Goal: Task Accomplishment & Management: Use online tool/utility

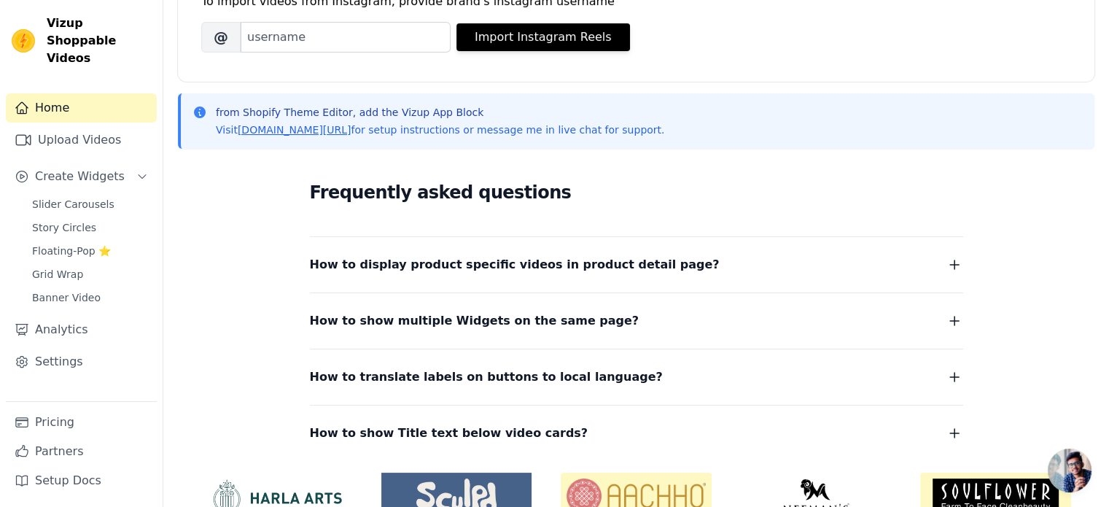
scroll to position [310, 0]
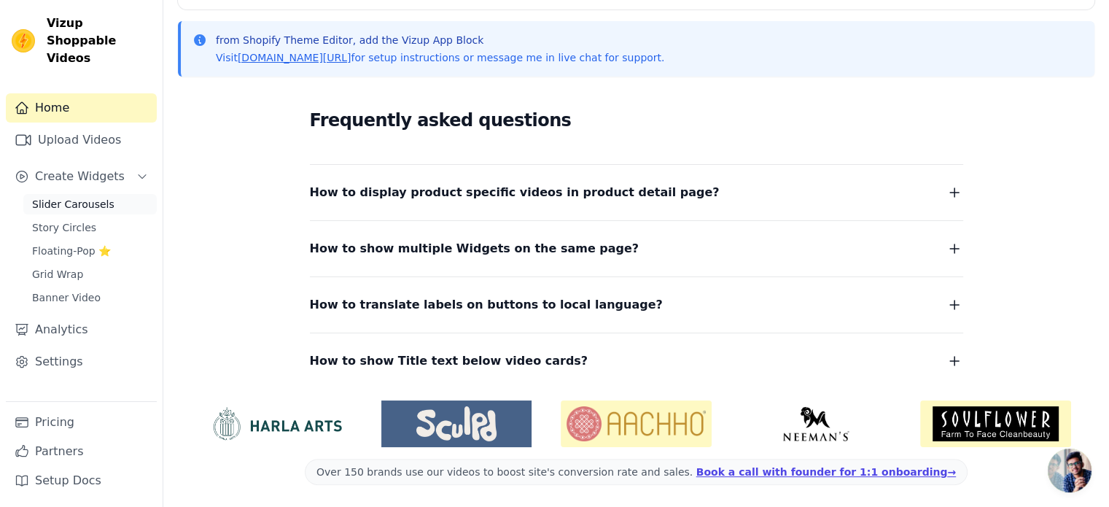
click at [98, 197] on span "Slider Carousels" at bounding box center [73, 204] width 82 height 15
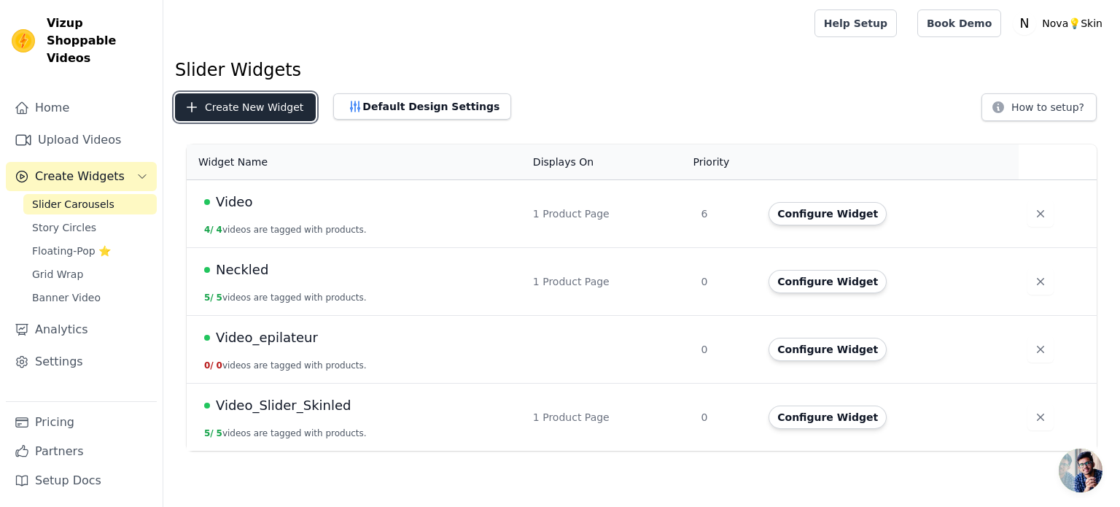
click at [249, 108] on button "Create New Widget" at bounding box center [245, 107] width 141 height 28
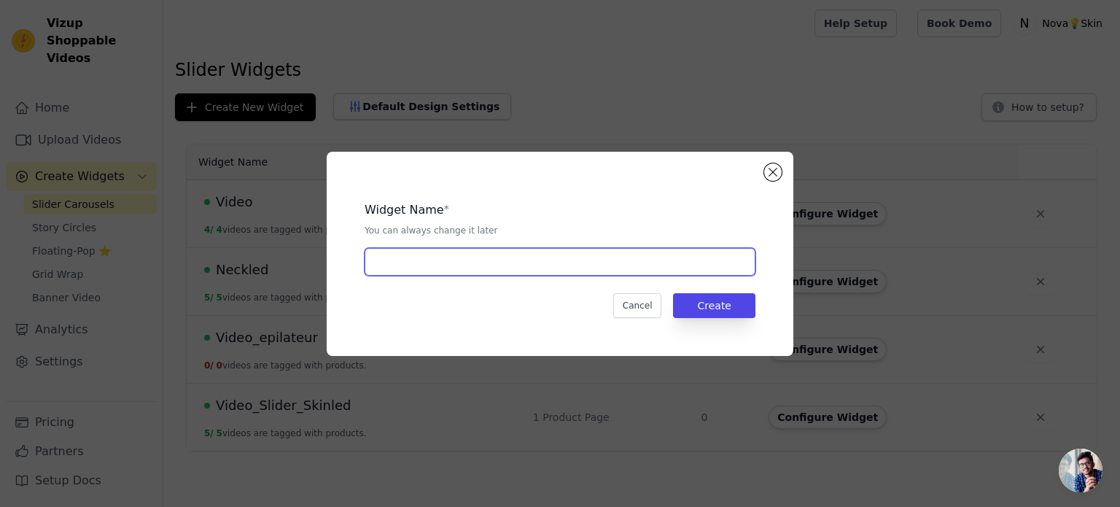
click at [438, 260] on input "text" at bounding box center [560, 262] width 391 height 28
type input "UGC"
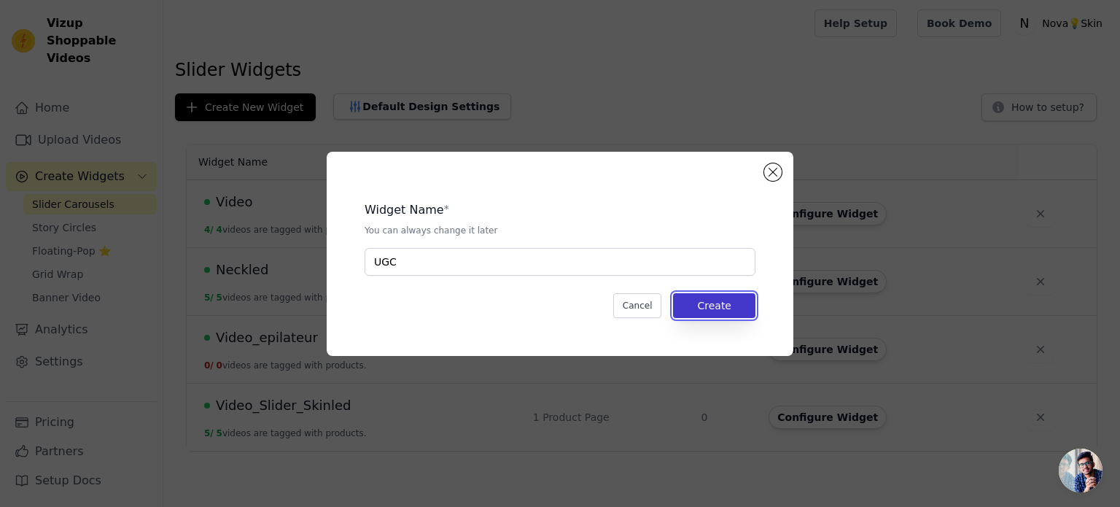
click at [691, 310] on button "Create" at bounding box center [714, 305] width 82 height 25
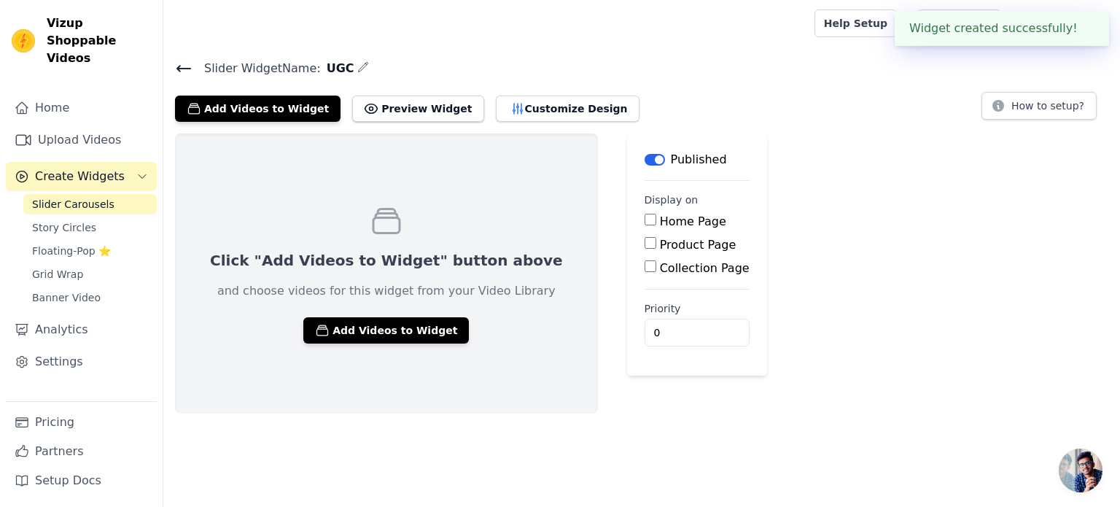
click at [1079, 26] on button "✖" at bounding box center [1086, 29] width 17 height 18
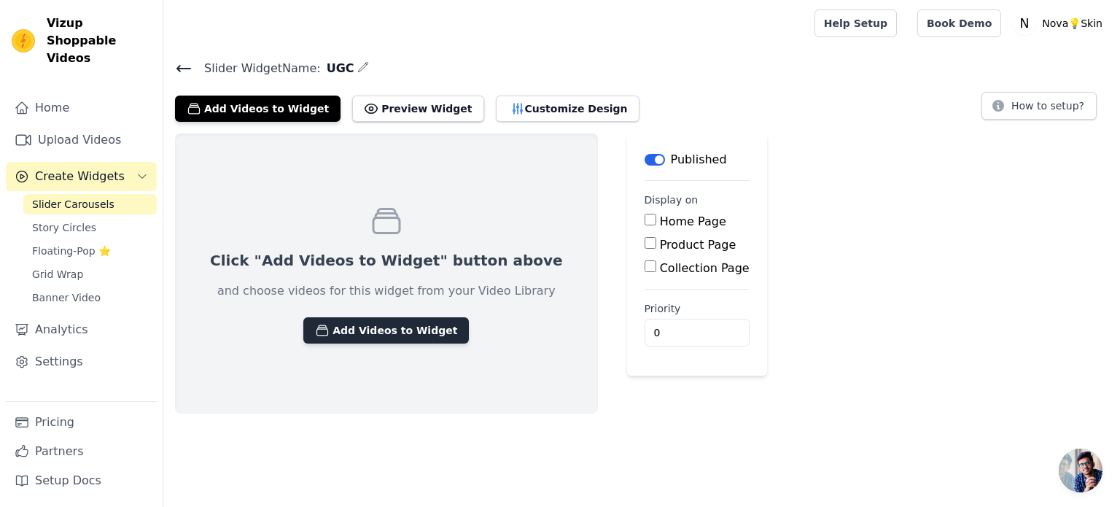
click at [365, 341] on button "Add Videos to Widget" at bounding box center [386, 330] width 166 height 26
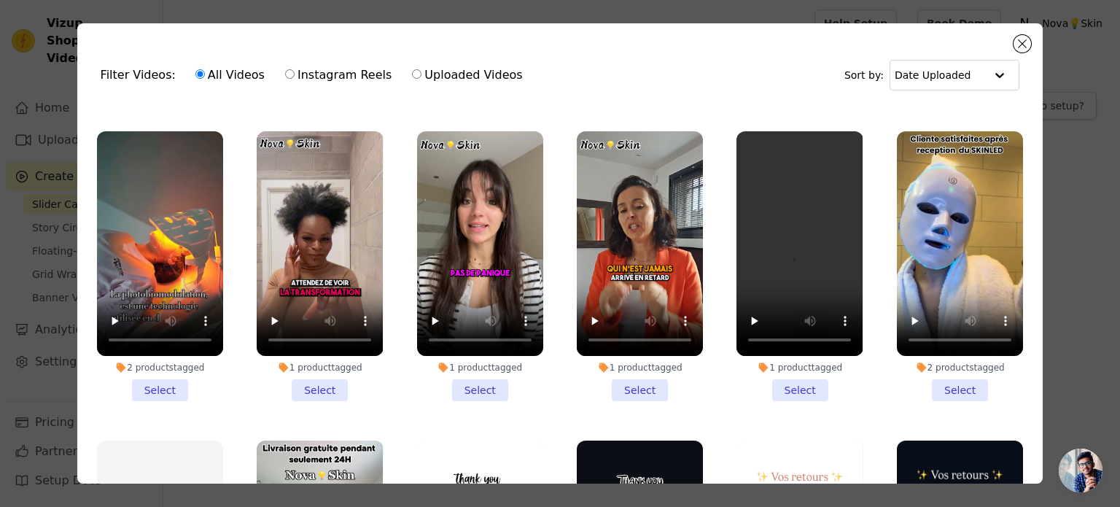
scroll to position [600, 0]
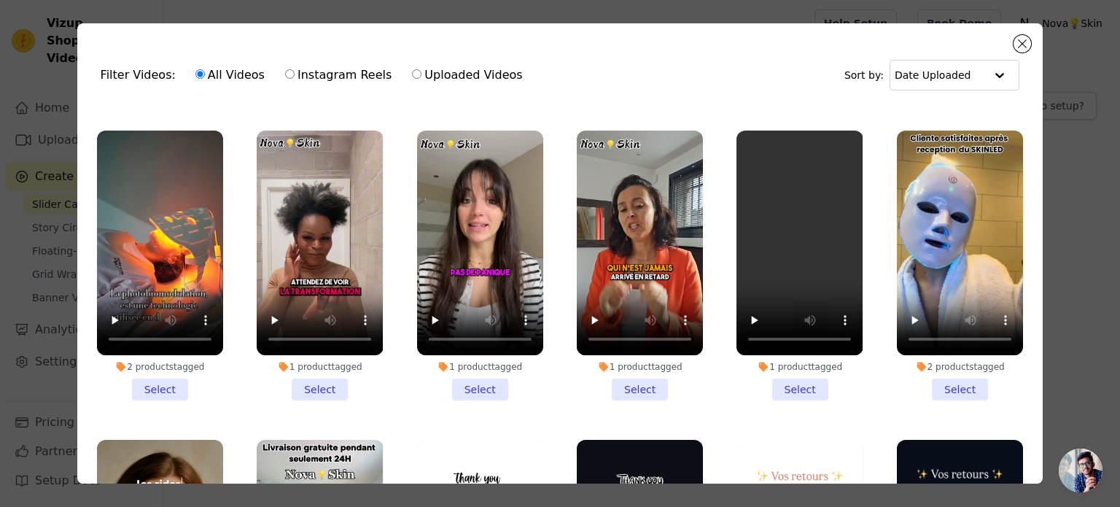
click at [476, 366] on li "1 product tagged Select" at bounding box center [480, 266] width 126 height 270
click at [0, 0] on input "1 product tagged Select" at bounding box center [0, 0] width 0 height 0
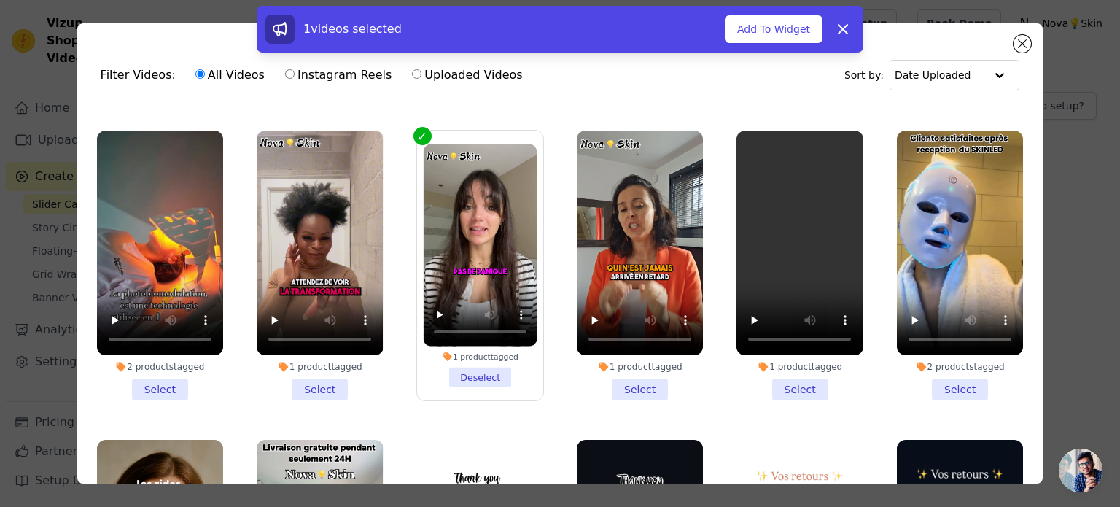
click at [306, 370] on li "1 product tagged Select" at bounding box center [320, 266] width 126 height 270
click at [0, 0] on input "1 product tagged Select" at bounding box center [0, 0] width 0 height 0
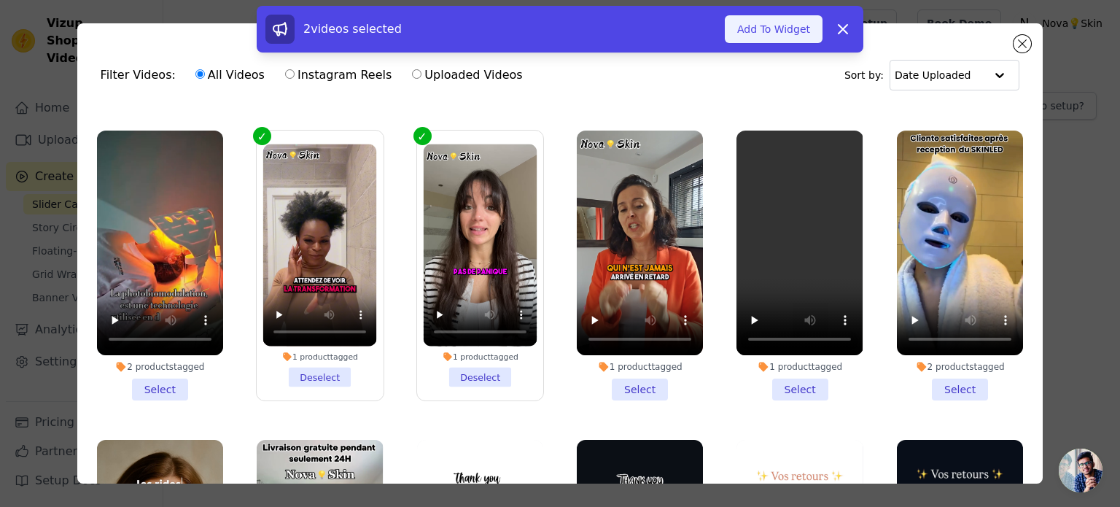
click at [769, 22] on button "Add To Widget" at bounding box center [774, 29] width 98 height 28
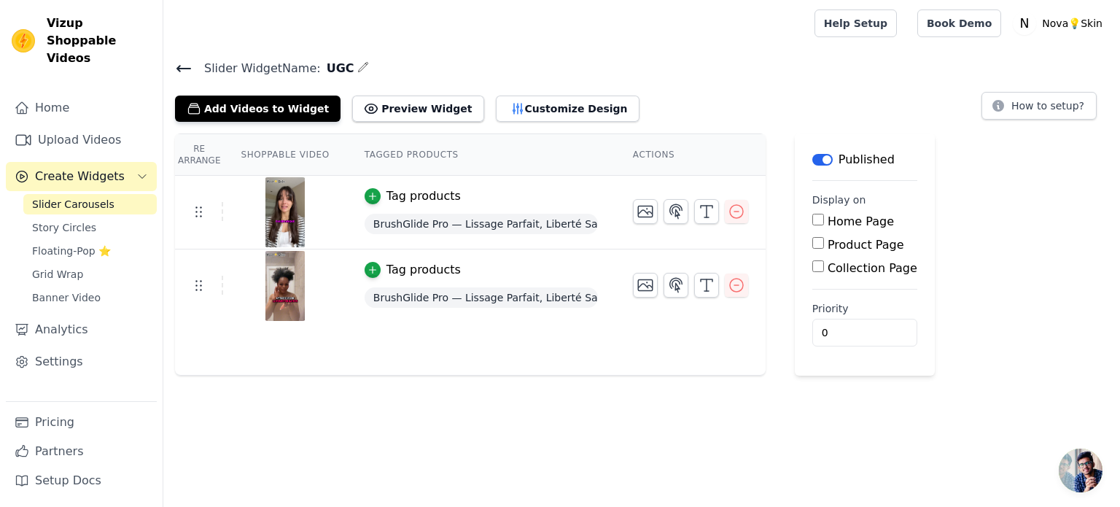
click at [812, 220] on input "Home Page" at bounding box center [818, 220] width 12 height 12
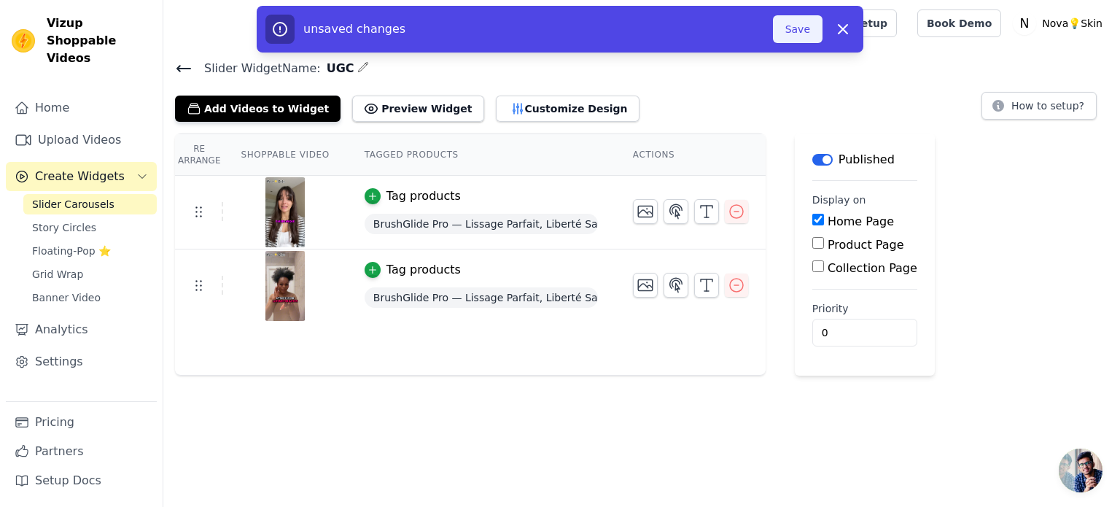
click at [802, 37] on button "Save" at bounding box center [798, 29] width 50 height 28
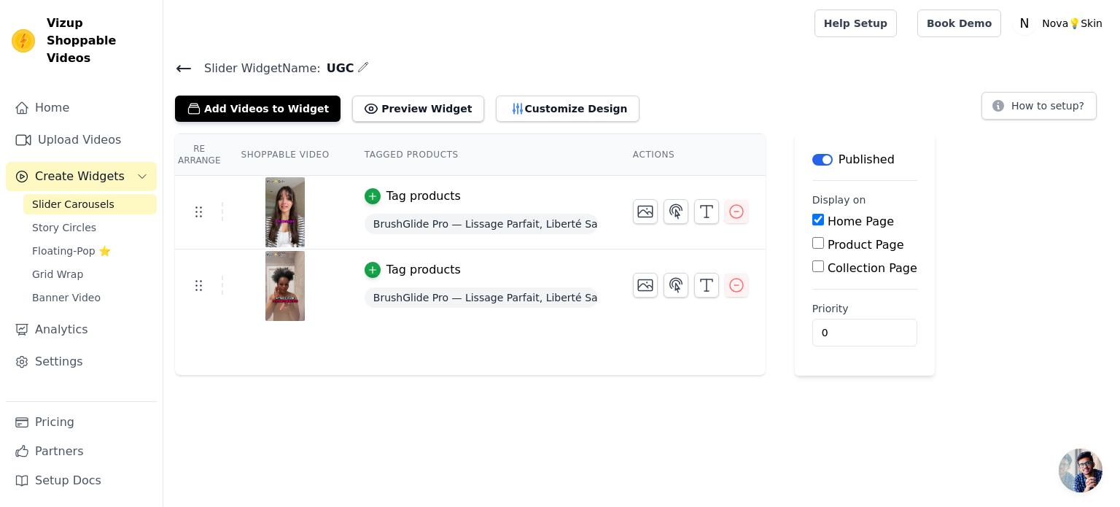
click at [815, 220] on div "Home Page" at bounding box center [864, 222] width 105 height 18
click at [813, 220] on input "Home Page" at bounding box center [818, 220] width 12 height 12
checkbox input "false"
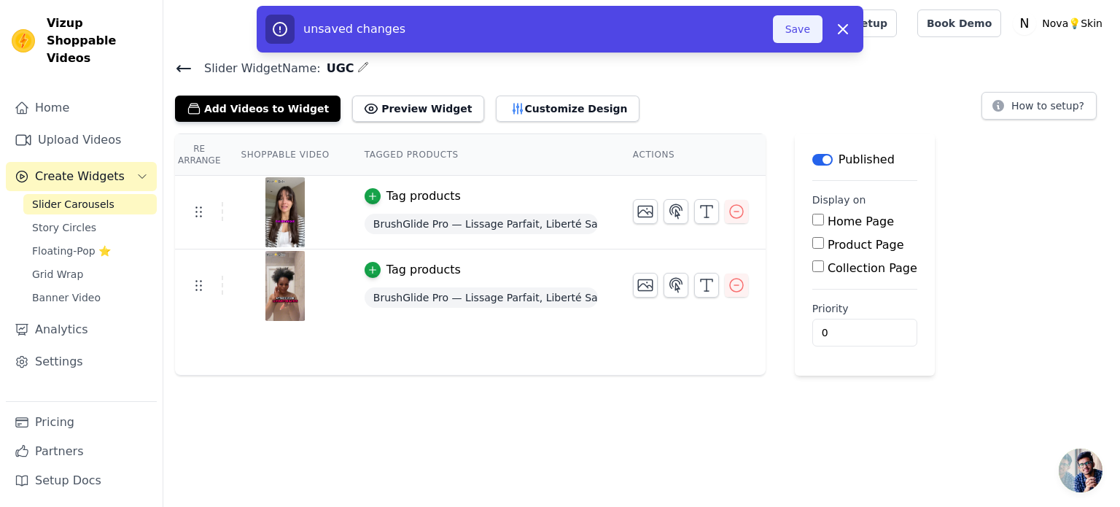
click at [790, 39] on button "Save" at bounding box center [798, 29] width 50 height 28
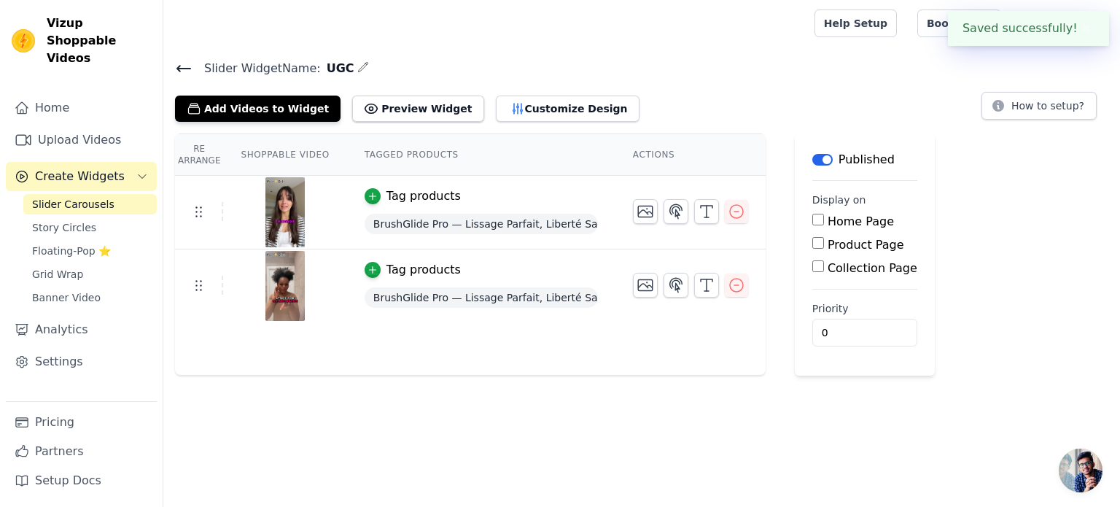
click at [797, 31] on div at bounding box center [486, 23] width 622 height 47
click at [812, 268] on input "Collection Page" at bounding box center [818, 266] width 12 height 12
checkbox input "true"
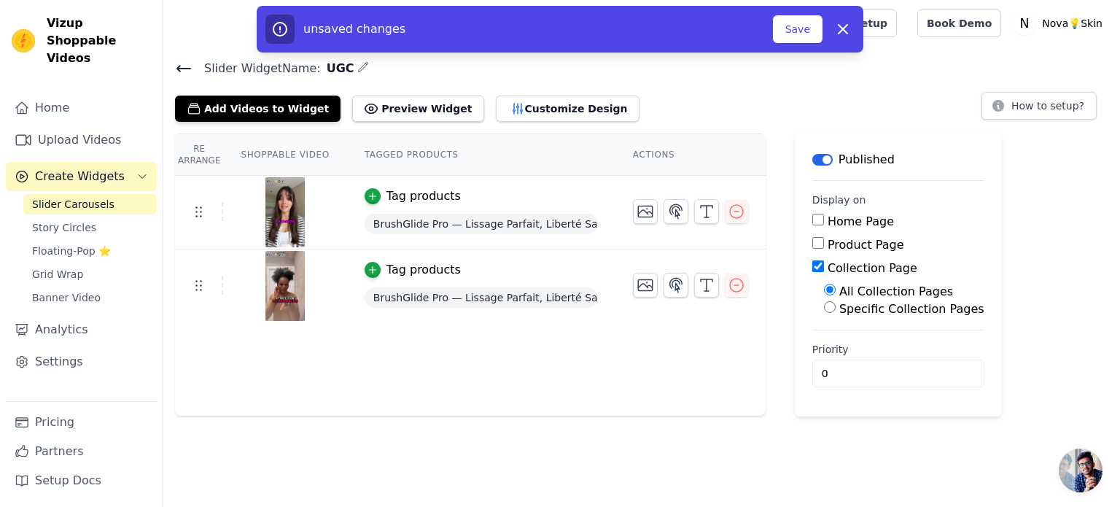
click at [861, 307] on label "Specific Collection Pages" at bounding box center [911, 309] width 145 height 14
click at [836, 307] on input "Specific Collection Pages" at bounding box center [830, 307] width 12 height 12
radio input "true"
click at [883, 344] on button "Select Collection Pages" at bounding box center [893, 342] width 138 height 25
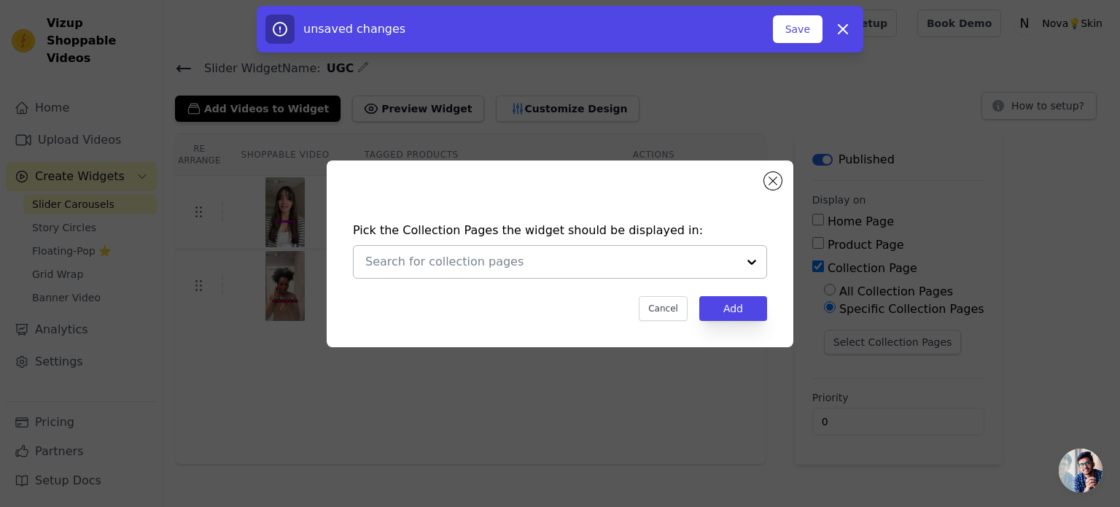
click at [648, 255] on input "text" at bounding box center [551, 262] width 372 height 18
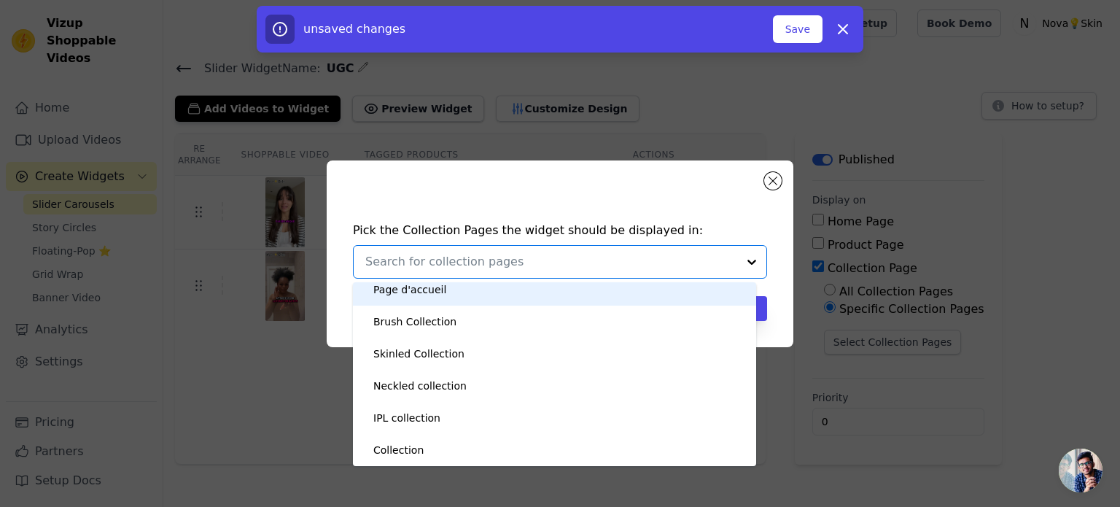
scroll to position [0, 0]
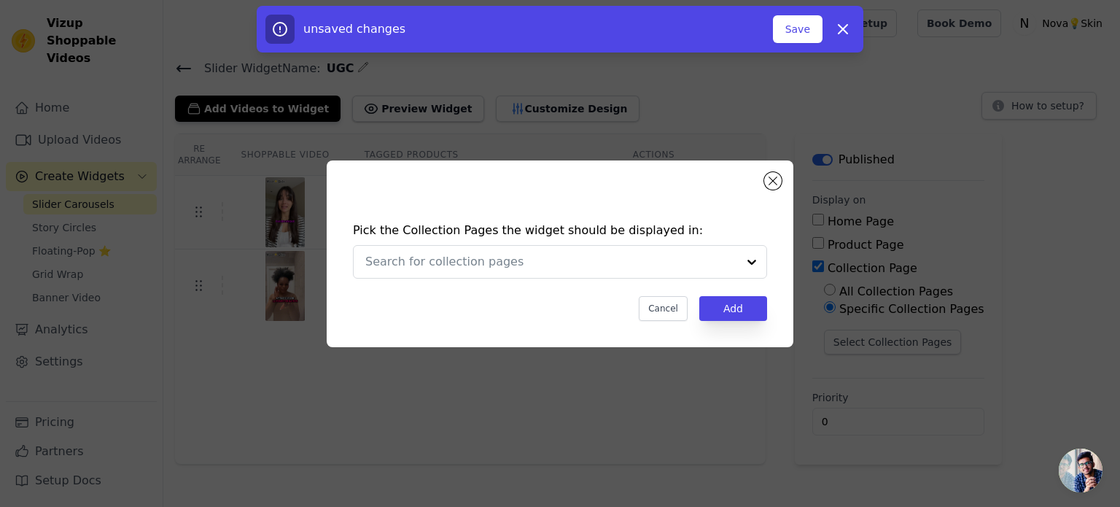
click at [721, 217] on div "Pick the Collection Pages the widget should be displayed in: Cancel Add" at bounding box center [559, 271] width 443 height 128
click at [769, 172] on div "Pick the Collection Pages the widget should be displayed in: Cancel Add" at bounding box center [560, 253] width 467 height 187
click at [778, 186] on button "Close modal" at bounding box center [773, 181] width 18 height 18
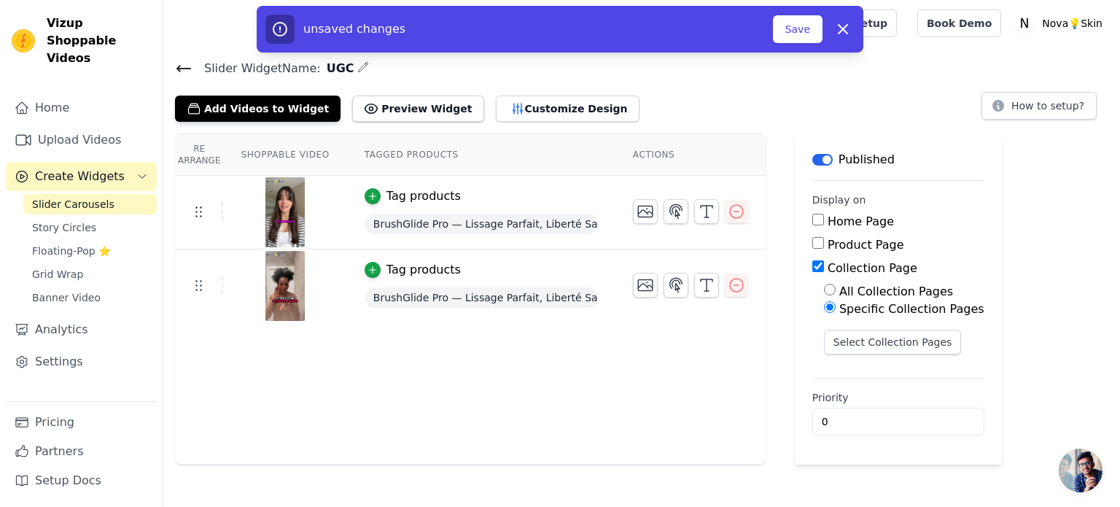
click at [812, 215] on input "Home Page" at bounding box center [818, 220] width 12 height 12
checkbox input "true"
click at [812, 265] on input "Collection Page" at bounding box center [818, 266] width 12 height 12
checkbox input "false"
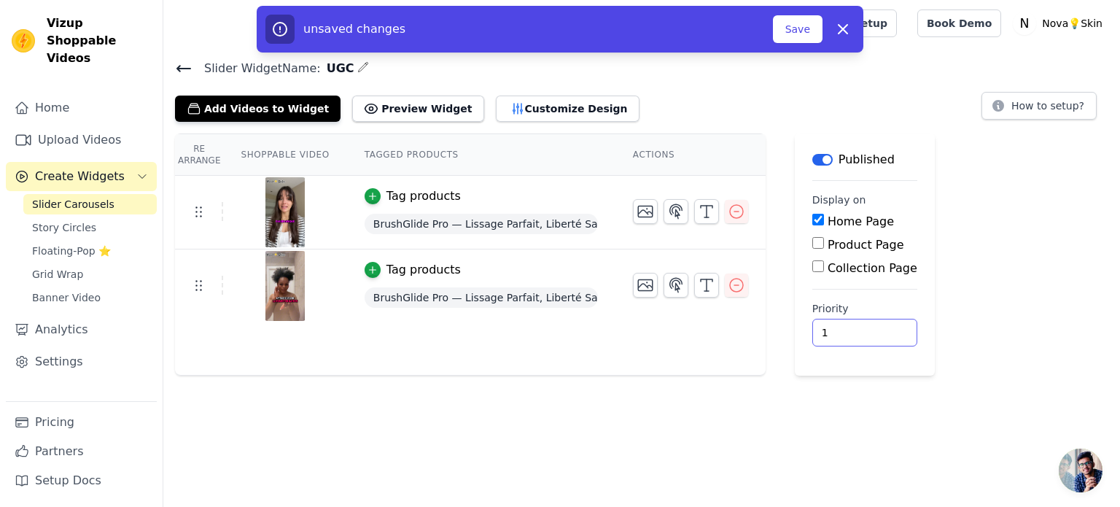
click at [864, 326] on input "1" at bounding box center [864, 333] width 105 height 28
type input "2"
click at [864, 326] on input "2" at bounding box center [864, 333] width 105 height 28
click at [909, 246] on main "Label Published Display on Home Page Product Page Collection Page Priority 2 un…" at bounding box center [865, 254] width 140 height 242
click at [828, 247] on label "Product Page" at bounding box center [866, 245] width 77 height 14
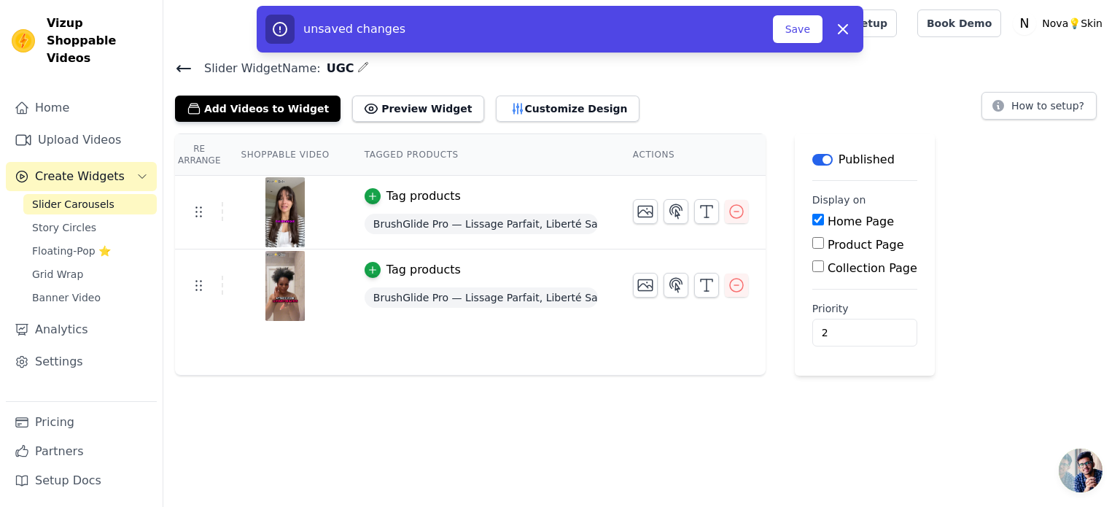
click at [817, 247] on input "Product Page" at bounding box center [818, 243] width 12 height 12
click at [828, 247] on label "Product Page" at bounding box center [866, 245] width 77 height 14
click at [817, 247] on input "Product Page" at bounding box center [818, 243] width 12 height 12
checkbox input "false"
click at [863, 327] on input "3" at bounding box center [864, 333] width 105 height 28
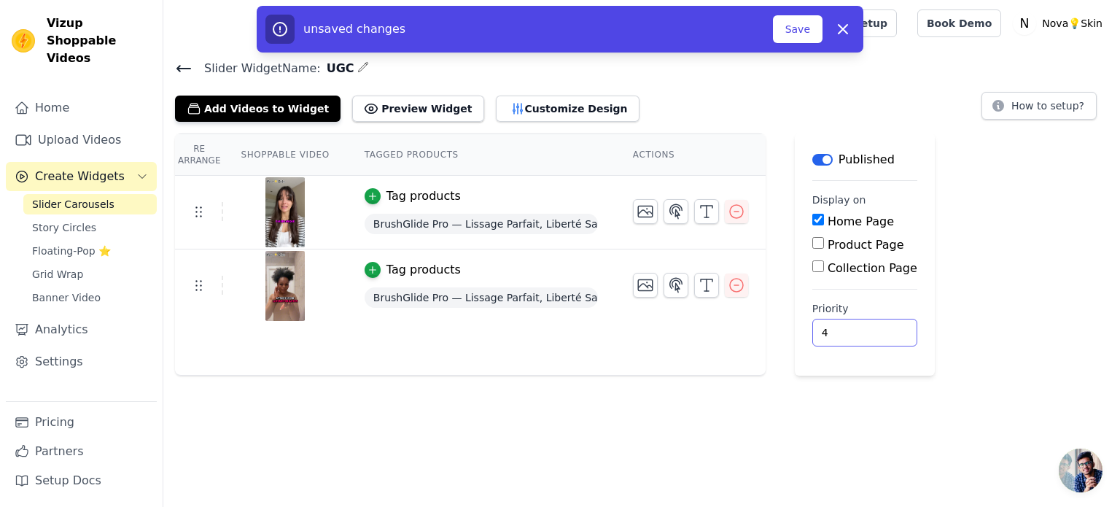
click at [863, 327] on input "4" at bounding box center [864, 333] width 105 height 28
click at [863, 327] on input "5" at bounding box center [864, 333] width 105 height 28
click at [863, 327] on input "6" at bounding box center [864, 333] width 105 height 28
click at [863, 327] on input "7" at bounding box center [864, 333] width 105 height 28
type input "8"
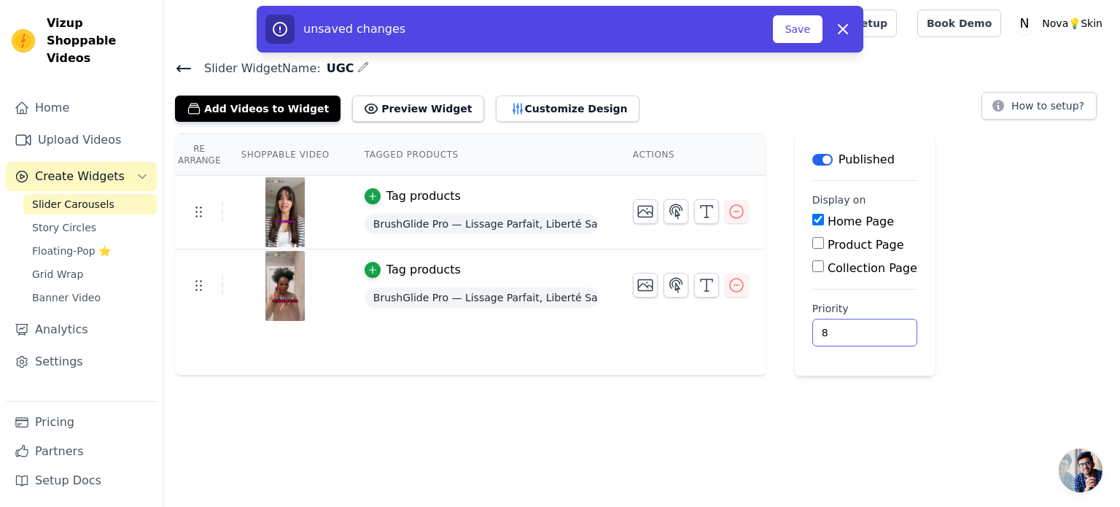
click at [863, 327] on input "8" at bounding box center [864, 333] width 105 height 28
click at [788, 23] on button "Save" at bounding box center [798, 29] width 50 height 28
click at [785, 28] on button "Save" at bounding box center [798, 29] width 50 height 28
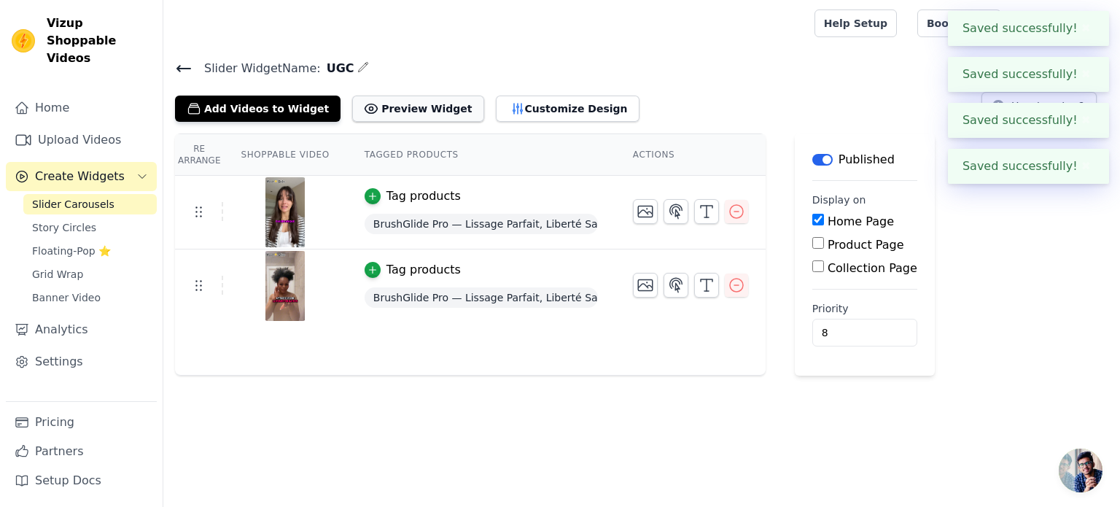
click at [413, 114] on button "Preview Widget" at bounding box center [417, 109] width 131 height 26
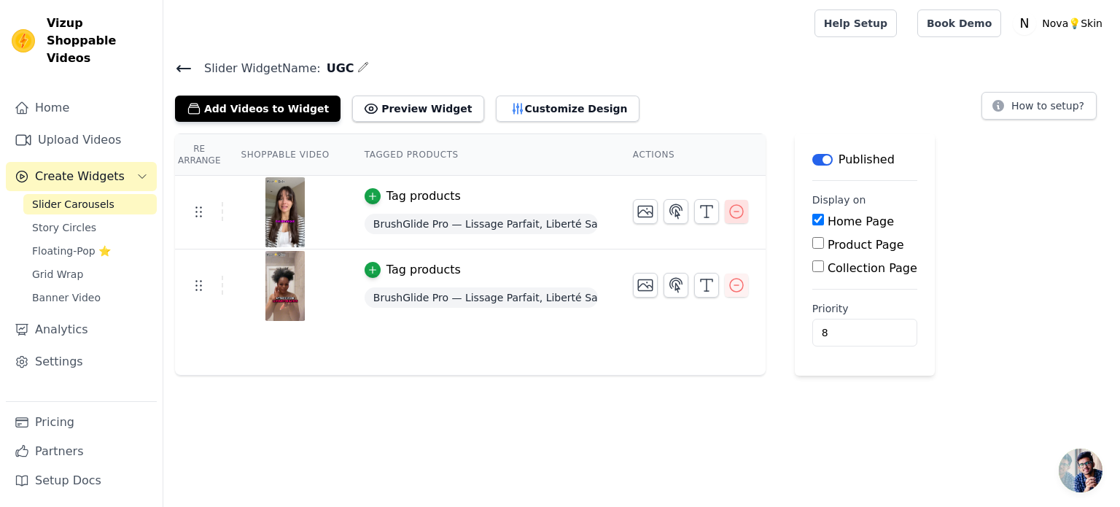
click at [728, 203] on icon "button" at bounding box center [737, 212] width 18 height 18
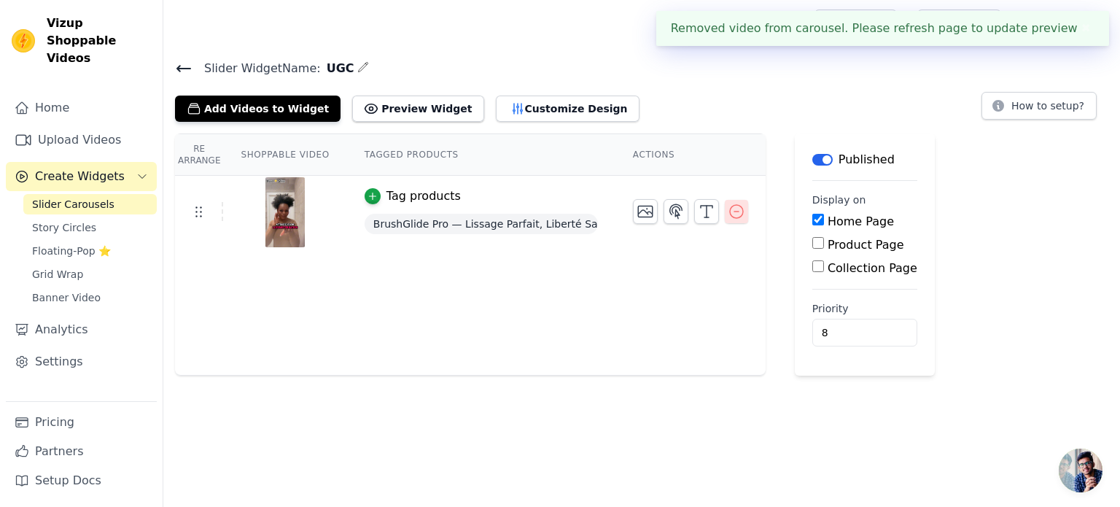
click at [729, 214] on icon "button" at bounding box center [737, 212] width 18 height 18
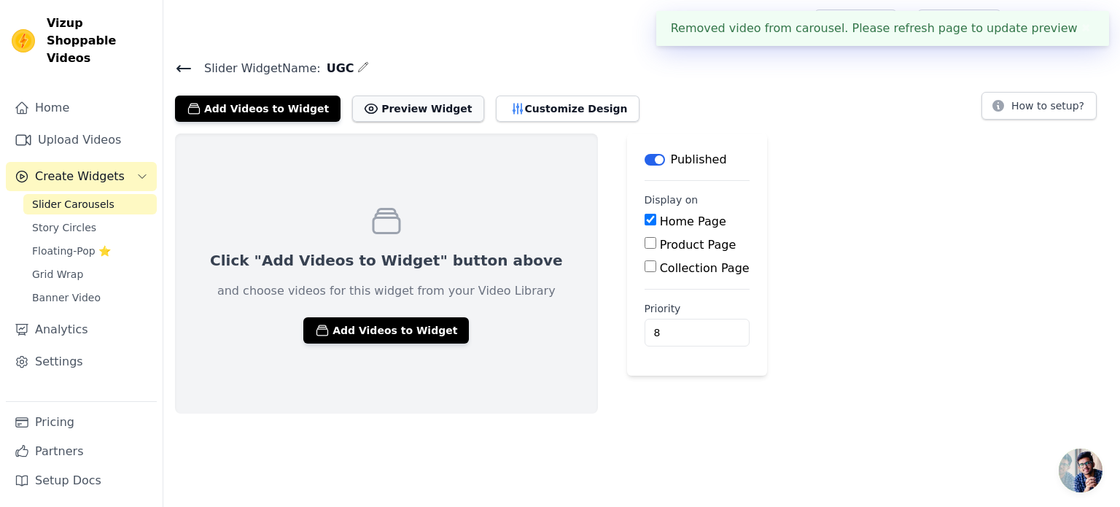
click at [403, 104] on button "Preview Widget" at bounding box center [417, 109] width 131 height 26
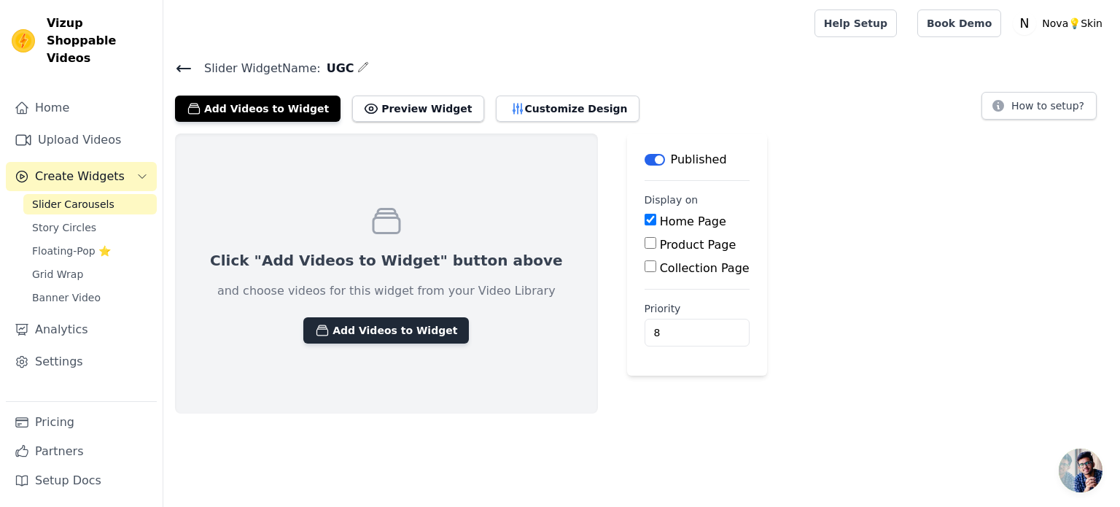
click at [358, 341] on button "Add Videos to Widget" at bounding box center [386, 330] width 166 height 26
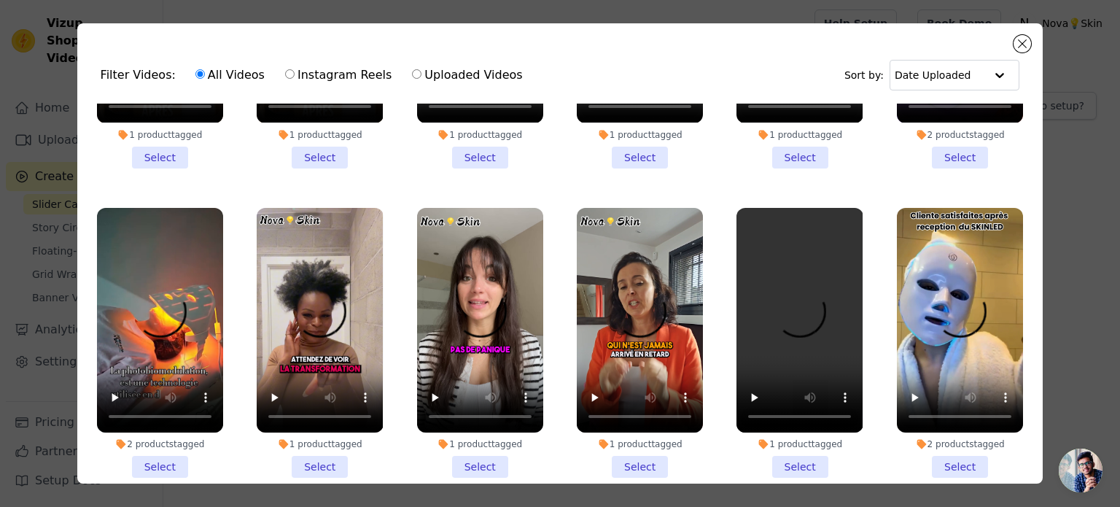
scroll to position [517, 0]
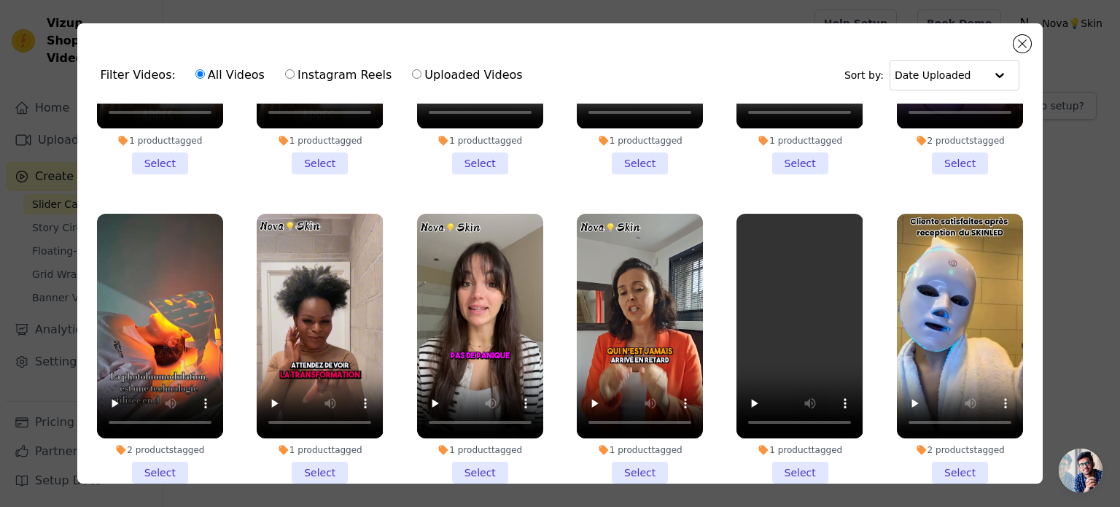
click at [477, 450] on li "1 product tagged Select" at bounding box center [480, 349] width 126 height 270
click at [0, 0] on input "1 product tagged Select" at bounding box center [0, 0] width 0 height 0
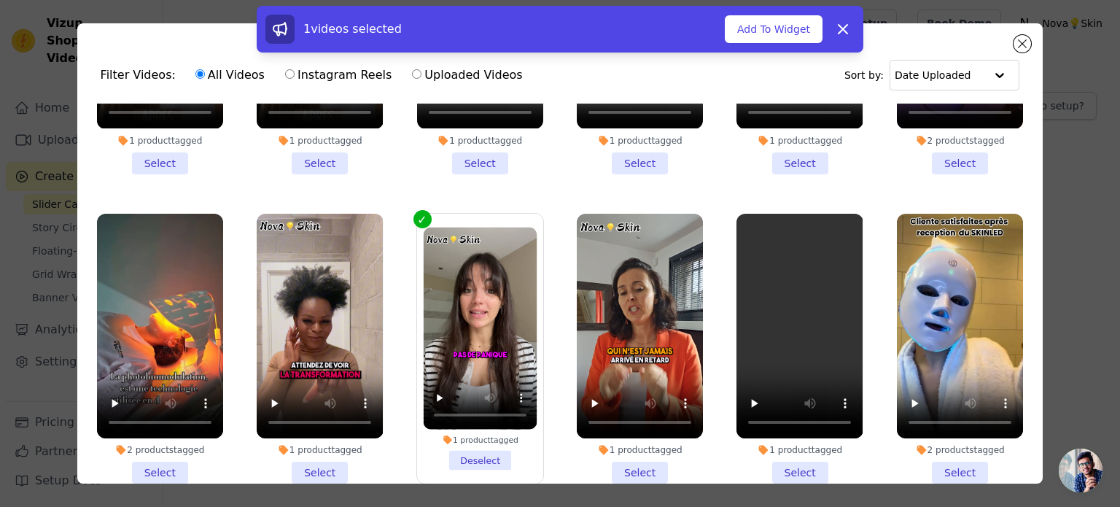
click at [320, 460] on li "1 product tagged Select" at bounding box center [320, 349] width 126 height 270
click at [0, 0] on input "1 product tagged Select" at bounding box center [0, 0] width 0 height 0
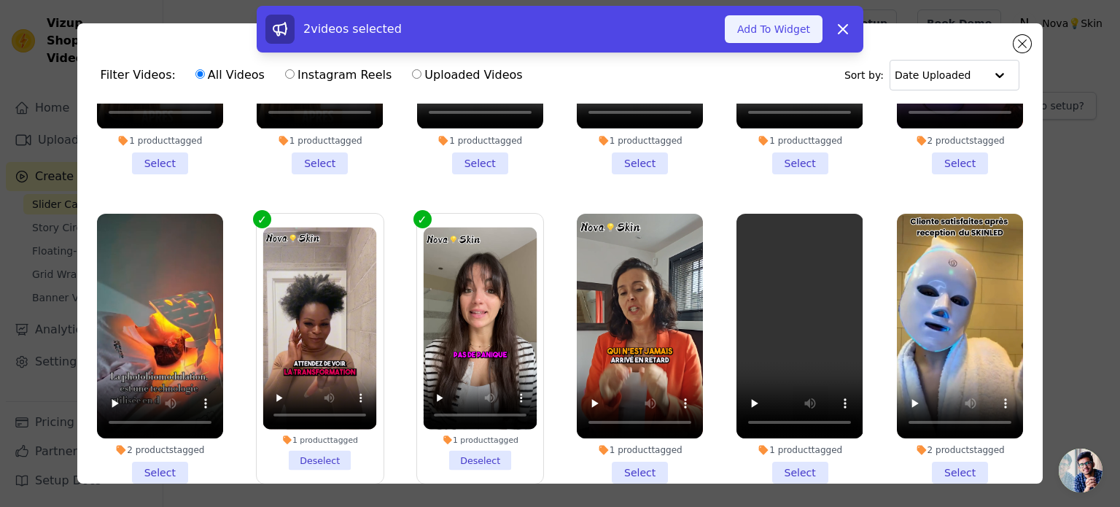
click at [772, 22] on button "Add To Widget" at bounding box center [774, 29] width 98 height 28
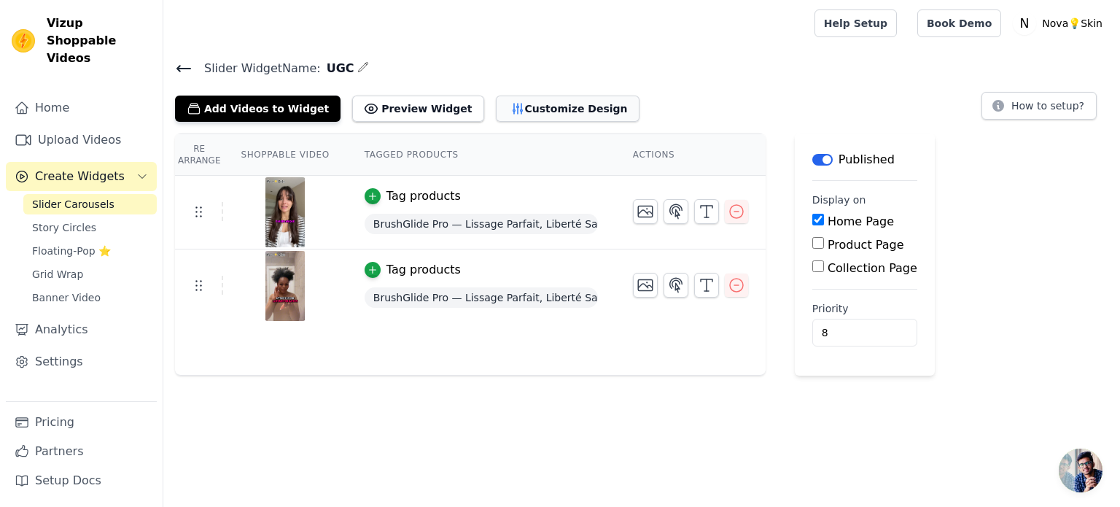
click at [521, 101] on button "Customize Design" at bounding box center [568, 109] width 144 height 26
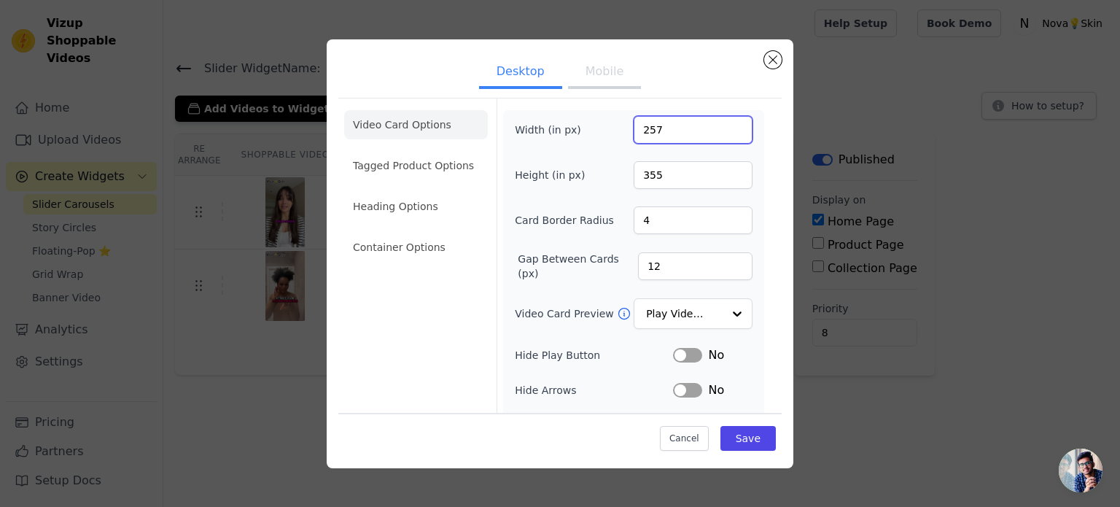
type input "257"
click at [725, 122] on input "257" at bounding box center [693, 130] width 119 height 28
click at [678, 182] on input "355" at bounding box center [693, 175] width 119 height 28
click at [726, 171] on input "449" at bounding box center [693, 175] width 119 height 28
click at [726, 171] on input "450" at bounding box center [693, 175] width 119 height 28
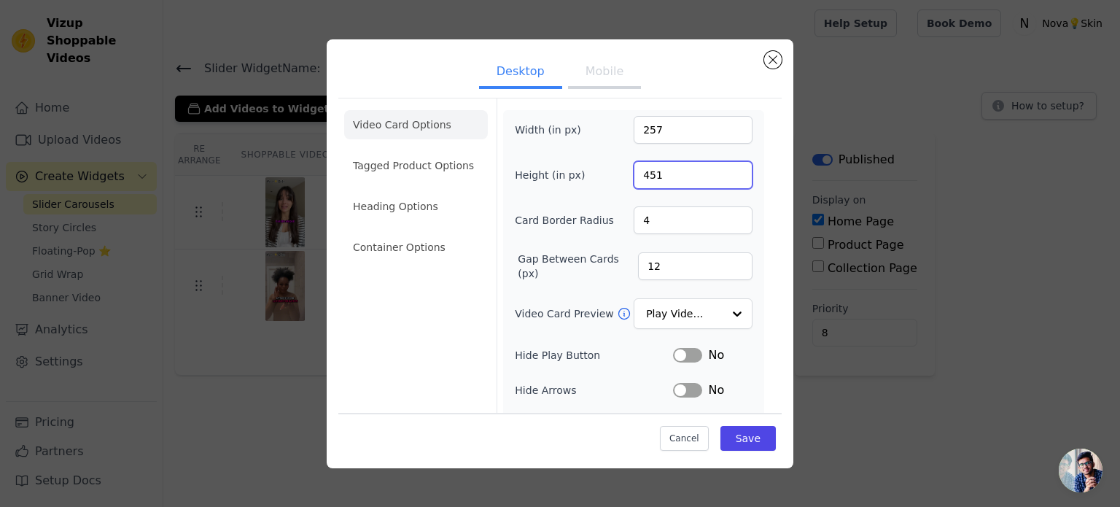
click at [726, 171] on input "451" at bounding box center [693, 175] width 119 height 28
click at [726, 171] on input "452" at bounding box center [693, 175] width 119 height 28
click at [726, 171] on input "453" at bounding box center [693, 175] width 119 height 28
click at [726, 171] on input "454" at bounding box center [693, 175] width 119 height 28
click at [726, 171] on input "455" at bounding box center [693, 175] width 119 height 28
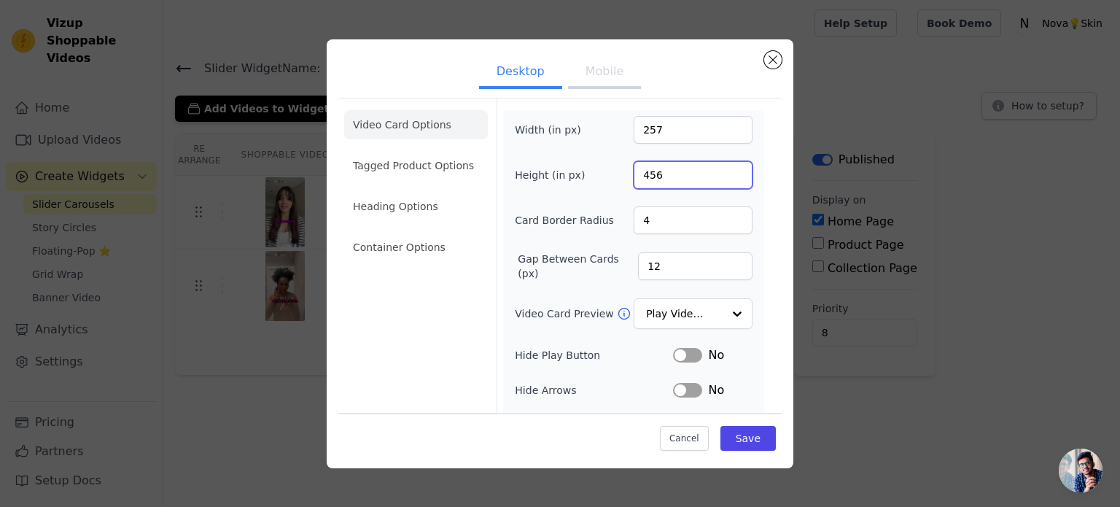
click at [726, 171] on input "456" at bounding box center [693, 175] width 119 height 28
click at [726, 171] on input "457" at bounding box center [693, 175] width 119 height 28
click at [726, 171] on input "458" at bounding box center [693, 175] width 119 height 28
click at [726, 171] on input "459" at bounding box center [693, 175] width 119 height 28
click at [726, 171] on input "460" at bounding box center [693, 175] width 119 height 28
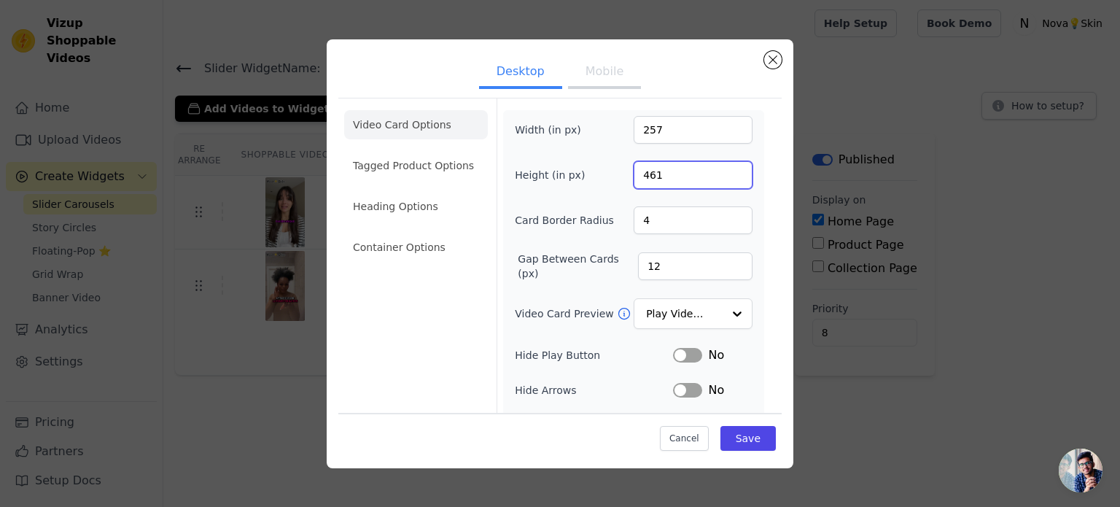
type input "461"
click at [726, 171] on input "461" at bounding box center [693, 175] width 119 height 28
click at [742, 436] on button "Save" at bounding box center [748, 438] width 55 height 25
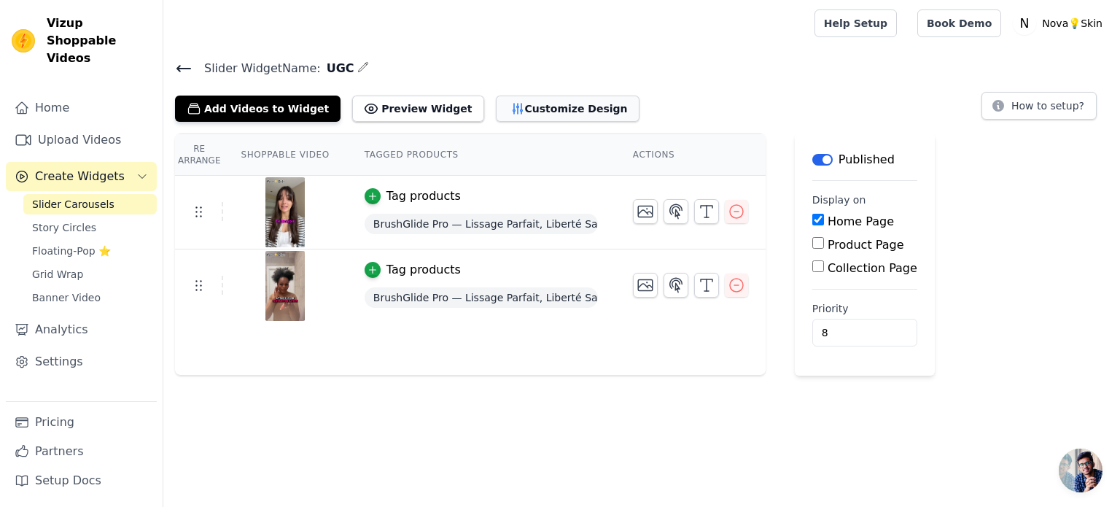
click at [519, 109] on button "Customize Design" at bounding box center [568, 109] width 144 height 26
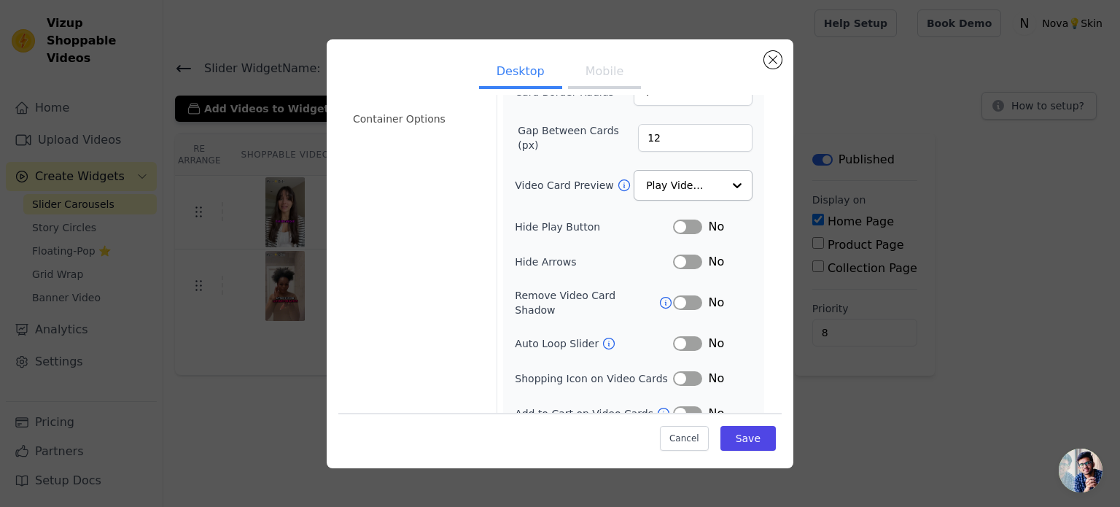
scroll to position [134, 0]
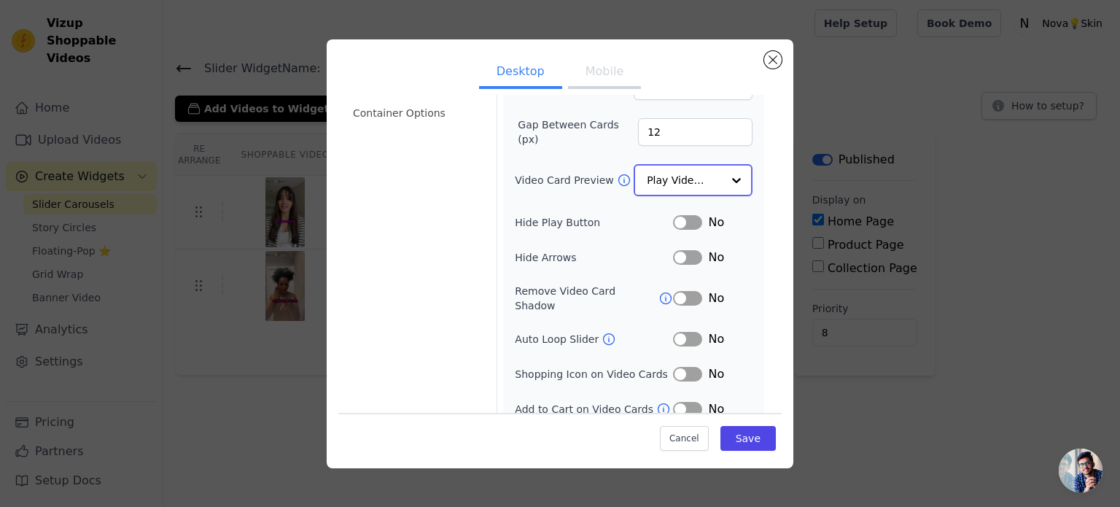
click at [694, 186] on input "Video Card Preview" at bounding box center [684, 180] width 75 height 29
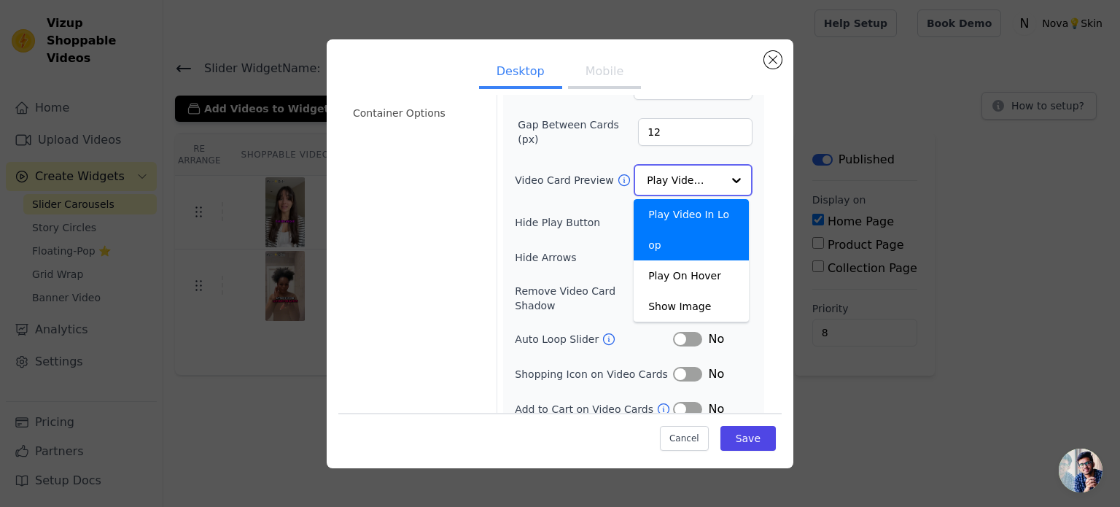
click at [694, 186] on input "Video Card Preview" at bounding box center [684, 180] width 75 height 29
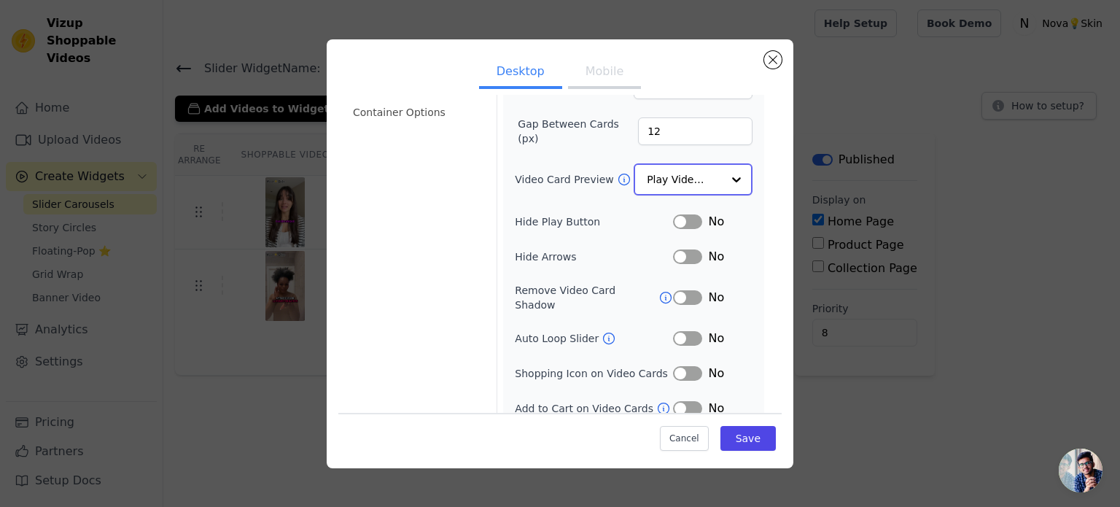
scroll to position [0, 0]
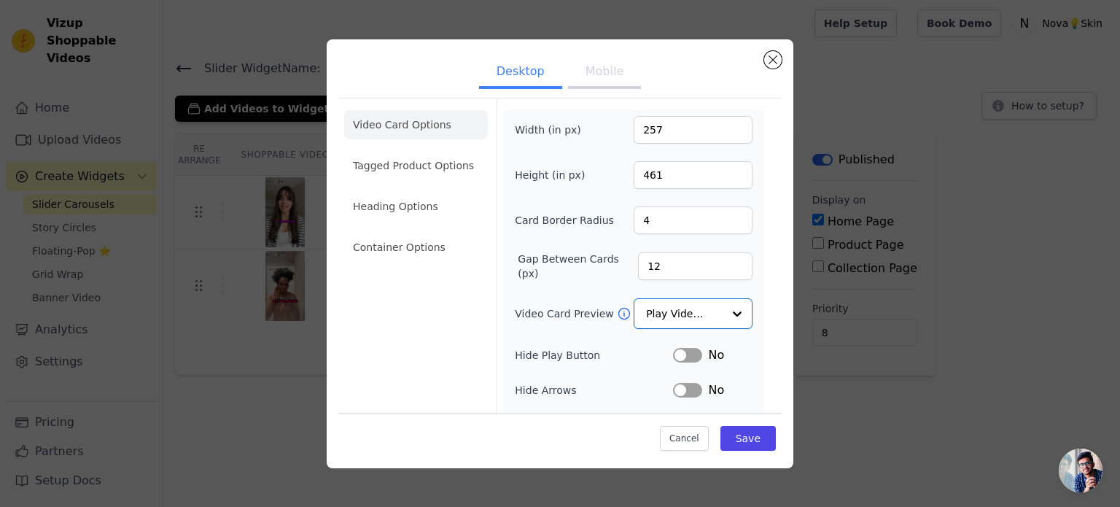
click at [600, 75] on button "Mobile" at bounding box center [604, 73] width 73 height 32
click at [524, 75] on button "Desktop" at bounding box center [520, 73] width 83 height 32
click at [452, 233] on li "Tagged Product Options" at bounding box center [416, 247] width 144 height 29
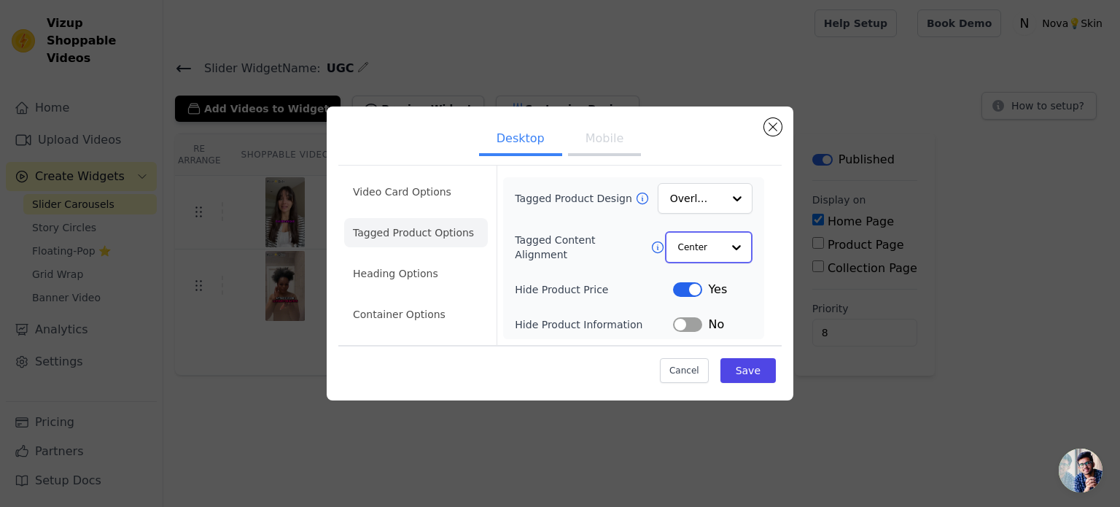
click at [717, 244] on input "Tagged Content Alignment" at bounding box center [700, 247] width 44 height 29
click at [405, 273] on li "Heading Options" at bounding box center [416, 274] width 144 height 29
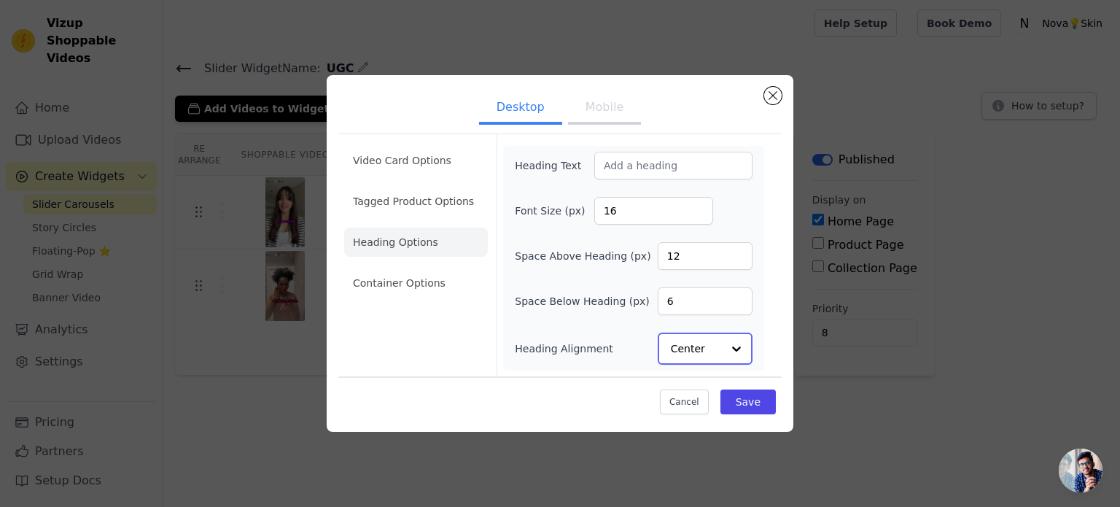
click at [702, 349] on input "Heading Alignment" at bounding box center [696, 348] width 51 height 29
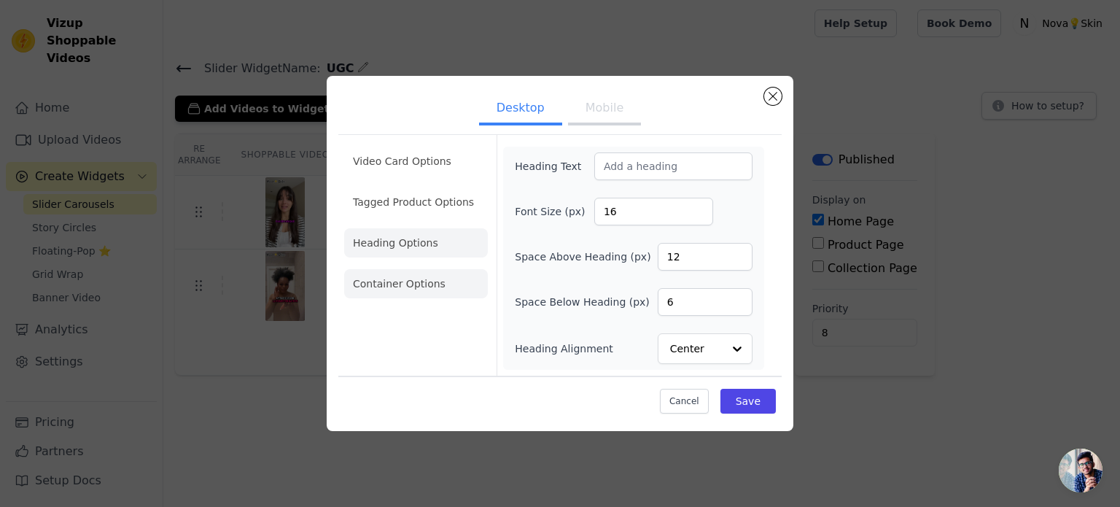
click at [400, 284] on li "Container Options" at bounding box center [416, 283] width 144 height 29
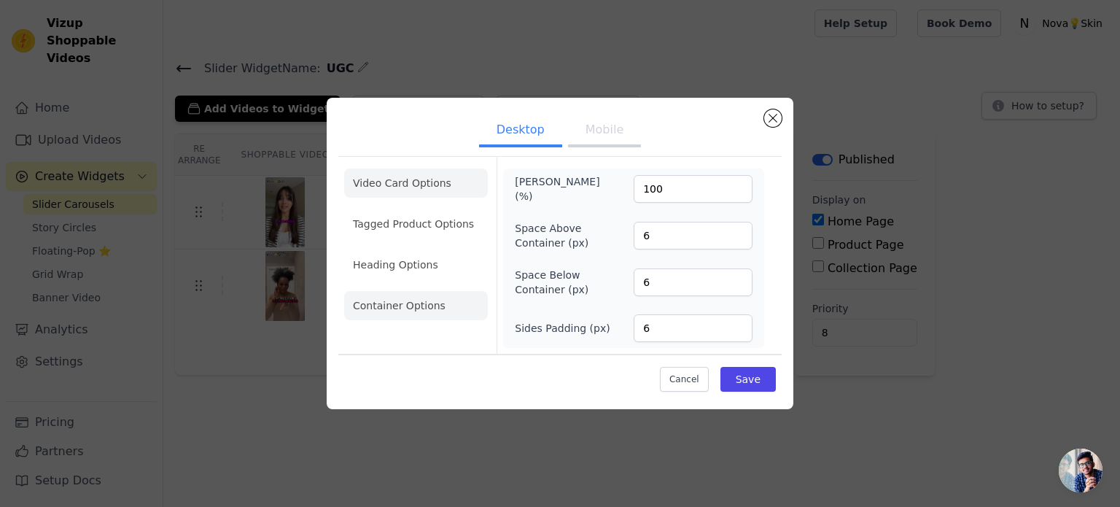
click at [431, 209] on li "Video Card Options" at bounding box center [416, 223] width 144 height 29
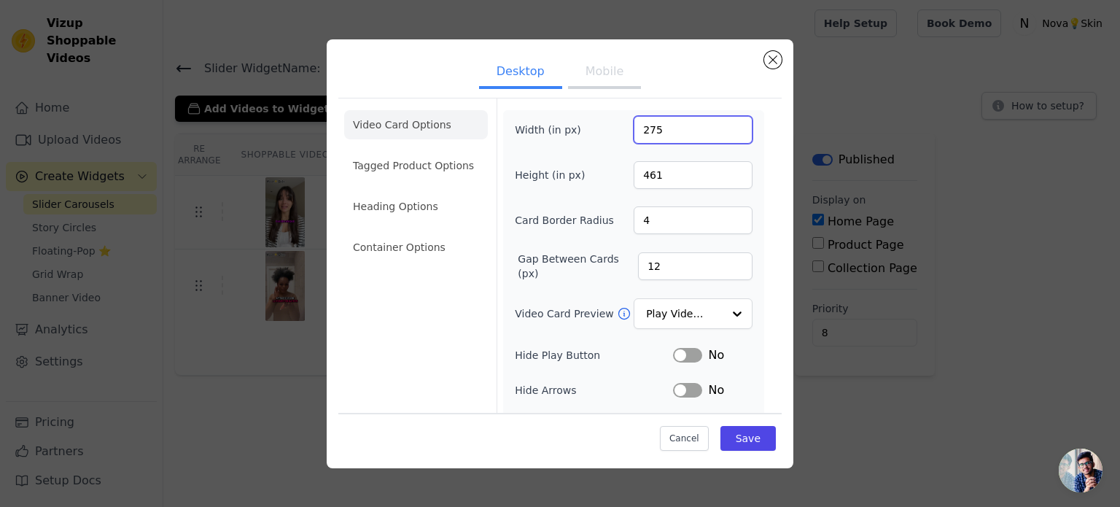
click at [729, 122] on input "275" at bounding box center [693, 130] width 119 height 28
drag, startPoint x: 675, startPoint y: 130, endPoint x: 597, endPoint y: 133, distance: 77.4
click at [597, 133] on div "Width (in px) 275" at bounding box center [634, 130] width 238 height 28
type input "500"
drag, startPoint x: 665, startPoint y: 179, endPoint x: 561, endPoint y: 185, distance: 104.5
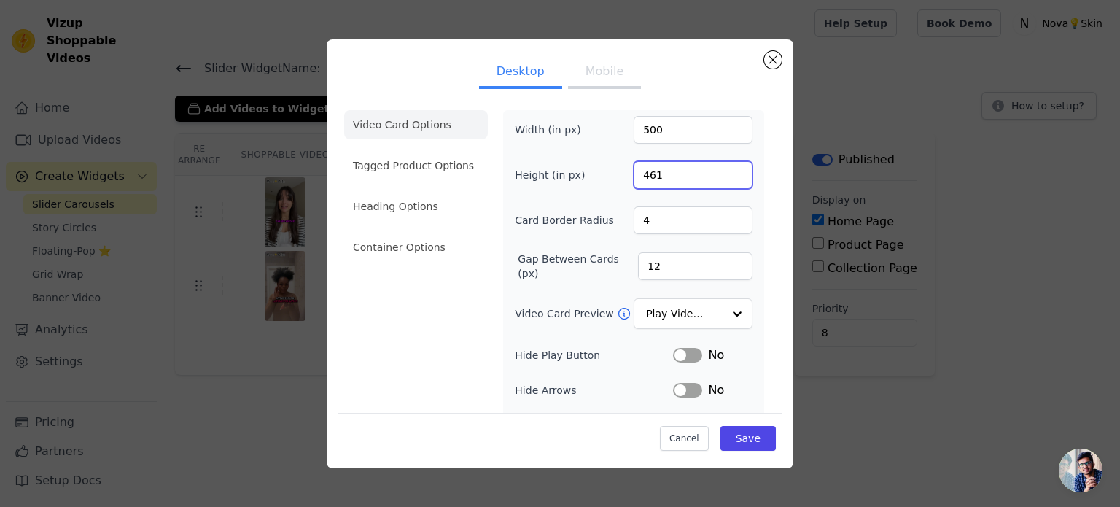
click at [561, 185] on div "Height (in px) 461" at bounding box center [634, 175] width 238 height 28
type input "600"
click at [564, 195] on div "Width (in px) 500 Height (in px) 600 Card Border Radius 4 Gap Between Cards (px…" at bounding box center [634, 333] width 238 height 435
click at [736, 430] on button "Save" at bounding box center [748, 438] width 55 height 25
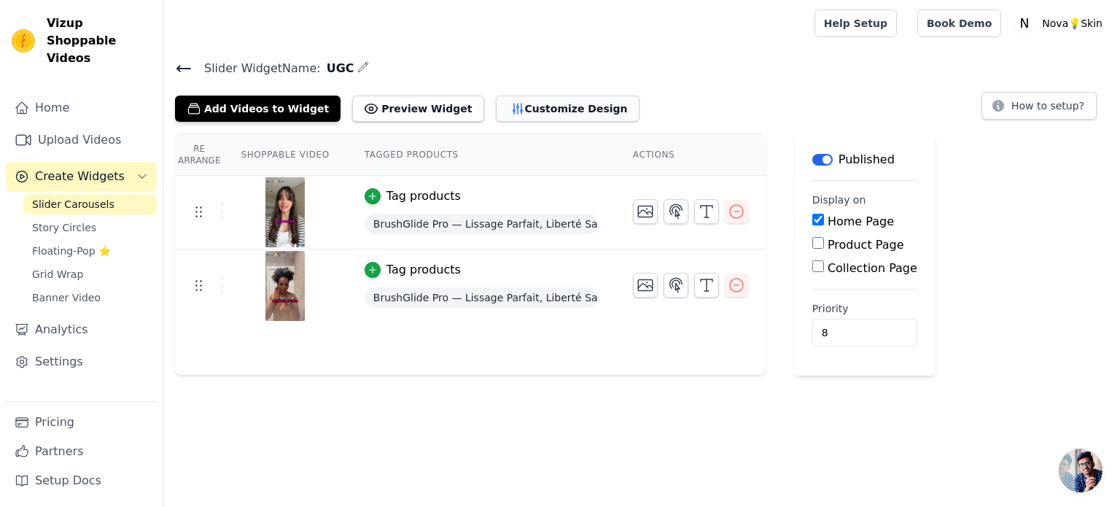
click at [523, 117] on button "Customize Design" at bounding box center [568, 109] width 144 height 26
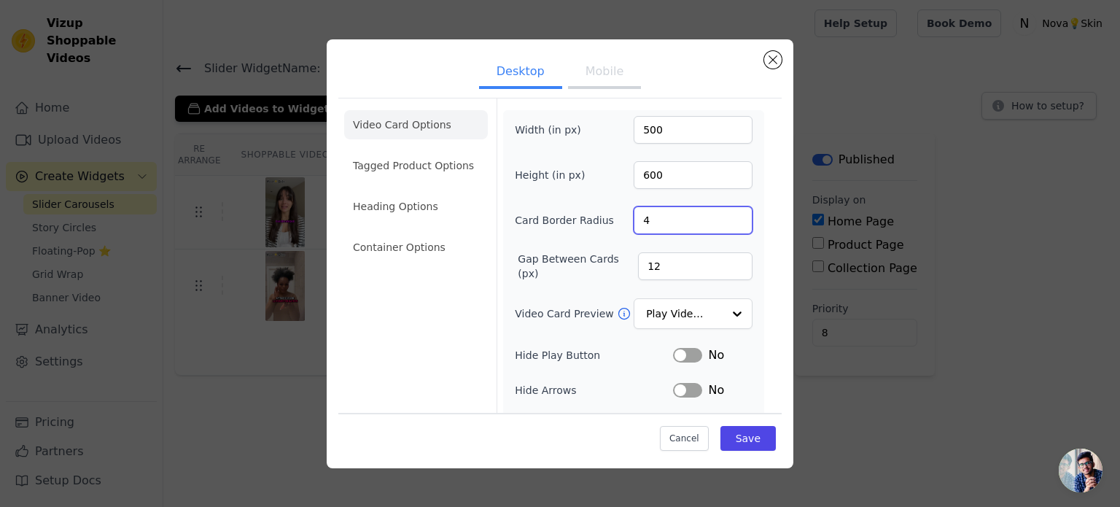
click at [668, 228] on input "4" at bounding box center [693, 220] width 119 height 28
drag, startPoint x: 668, startPoint y: 228, endPoint x: 599, endPoint y: 211, distance: 70.6
click at [599, 211] on div "Card Border Radius 4" at bounding box center [634, 220] width 238 height 28
drag, startPoint x: 658, startPoint y: 218, endPoint x: 589, endPoint y: 213, distance: 69.5
click at [589, 213] on div "Card Border Radius 10" at bounding box center [634, 220] width 238 height 28
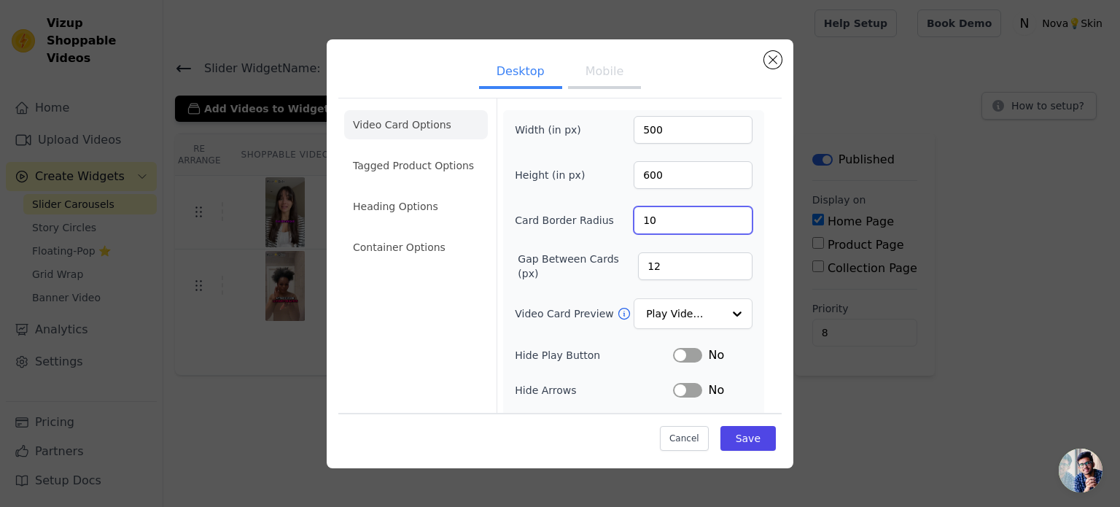
type input "4"
drag, startPoint x: 680, startPoint y: 268, endPoint x: 607, endPoint y: 279, distance: 74.6
click at [607, 279] on div "Width (in px) 500 Height (in px) 600 Card Border Radius 4 Gap Between Cards (px…" at bounding box center [634, 333] width 238 height 435
type input "20"
click at [566, 298] on div "Video Card Preview Play Video In Loop" at bounding box center [634, 313] width 238 height 31
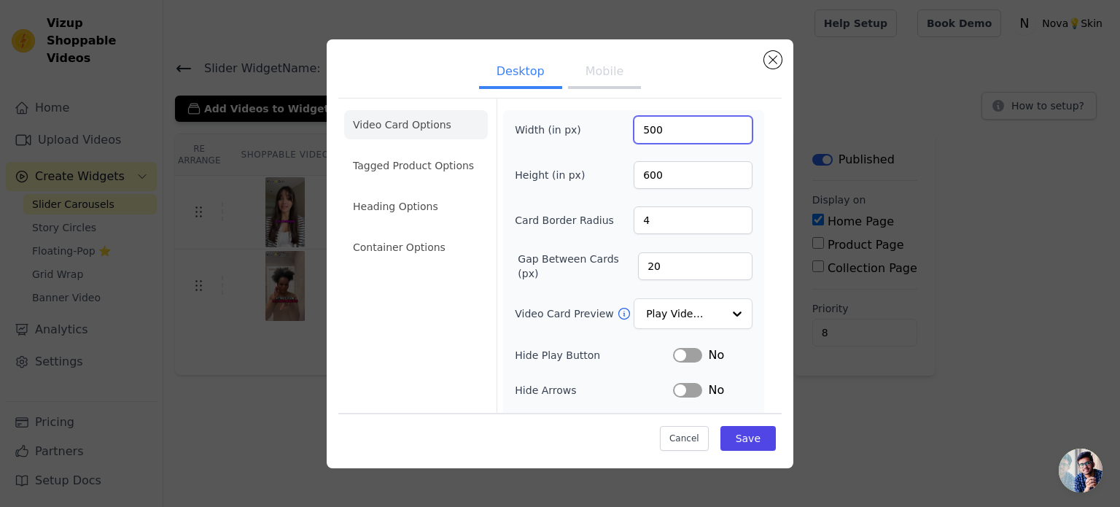
drag, startPoint x: 664, startPoint y: 121, endPoint x: 593, endPoint y: 100, distance: 73.8
click at [593, 100] on form "Width (in px) 500 Height (in px) 600 Card Border Radius 4 Gap Between Cards (px…" at bounding box center [633, 330] width 273 height 464
type input "400"
drag, startPoint x: 669, startPoint y: 179, endPoint x: 602, endPoint y: 180, distance: 66.4
click at [602, 180] on div "Height (in px) 600" at bounding box center [634, 175] width 238 height 28
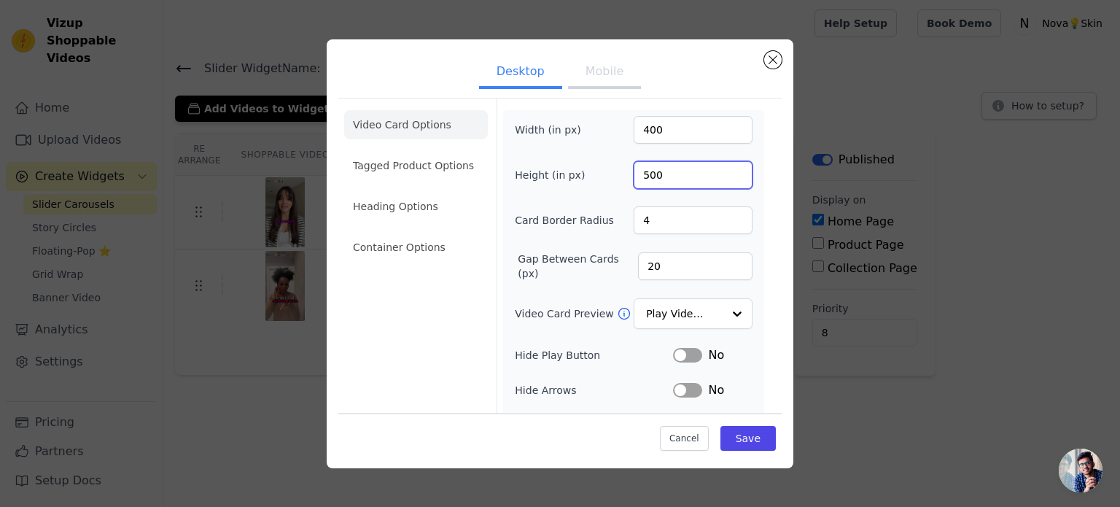
type input "500"
click at [592, 83] on button "Mobile" at bounding box center [604, 73] width 73 height 32
click at [532, 61] on button "Desktop" at bounding box center [520, 73] width 83 height 32
click at [420, 233] on li "Tagged Product Options" at bounding box center [416, 247] width 144 height 29
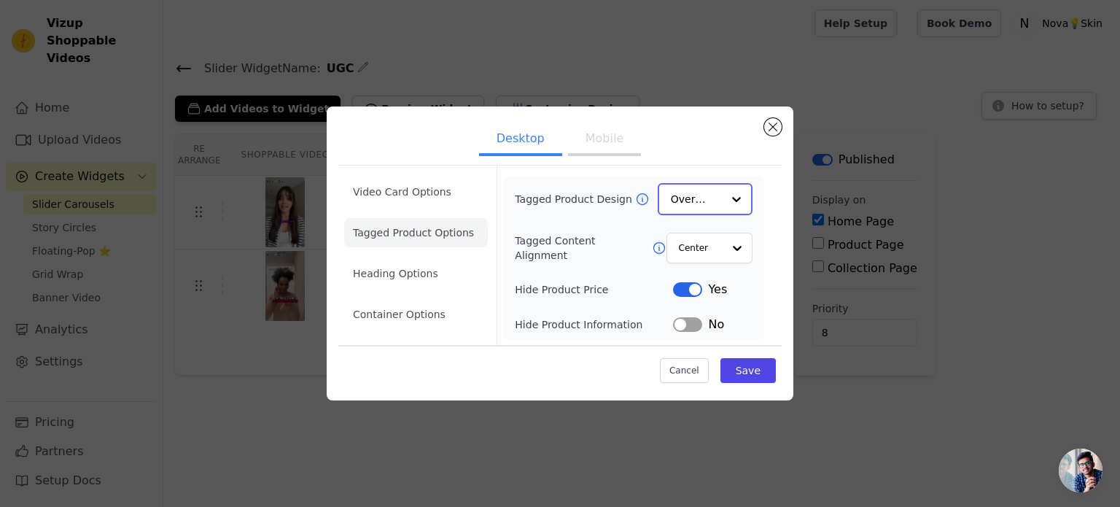
click at [674, 203] on input "Tagged Product Design" at bounding box center [696, 199] width 51 height 29
click at [691, 263] on div "Overlay" at bounding box center [705, 264] width 95 height 31
click at [691, 252] on input "Tagged Content Alignment" at bounding box center [700, 247] width 44 height 29
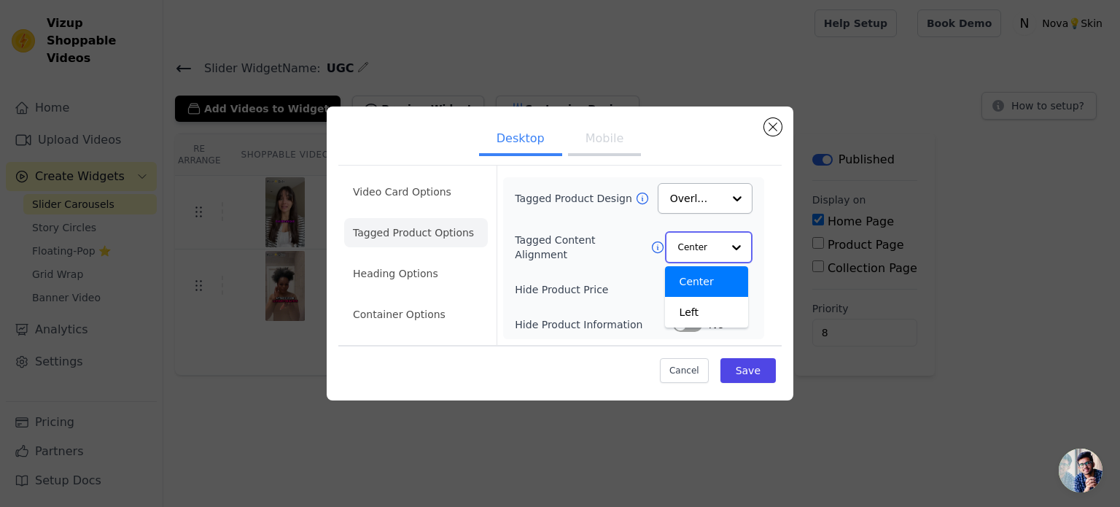
click at [691, 252] on input "Tagged Content Alignment" at bounding box center [700, 247] width 44 height 29
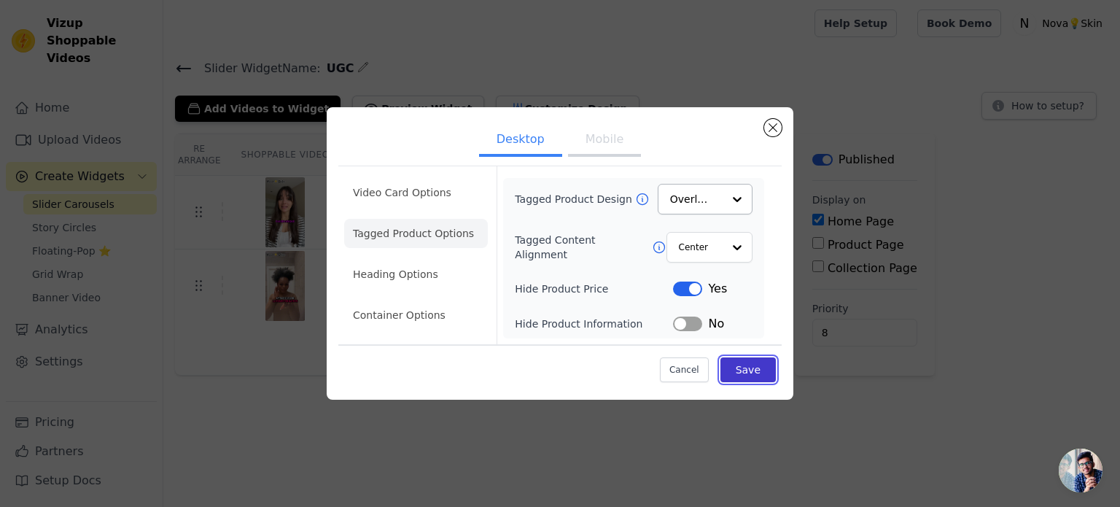
click at [747, 367] on button "Save" at bounding box center [748, 369] width 55 height 25
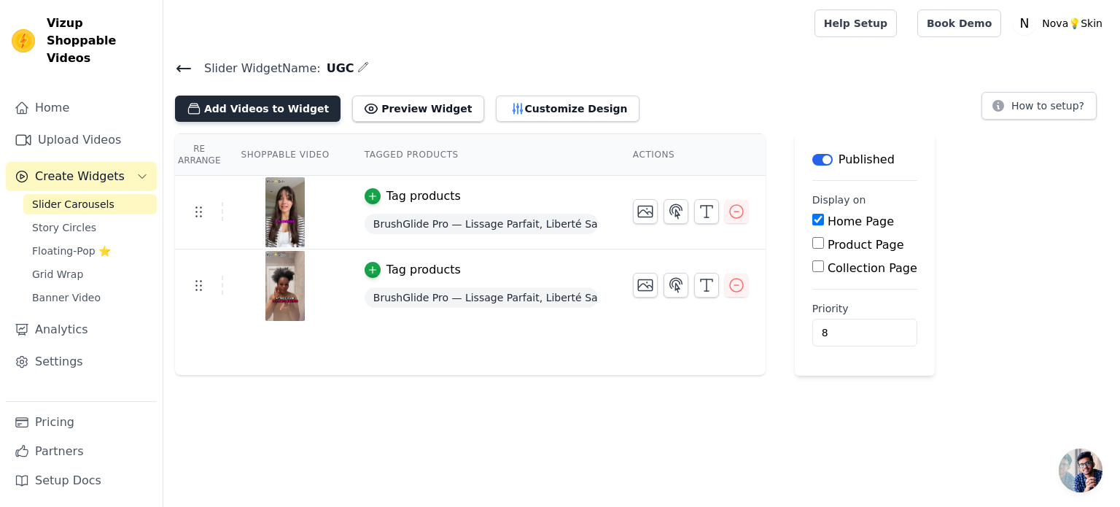
click at [287, 106] on button "Add Videos to Widget" at bounding box center [258, 109] width 166 height 26
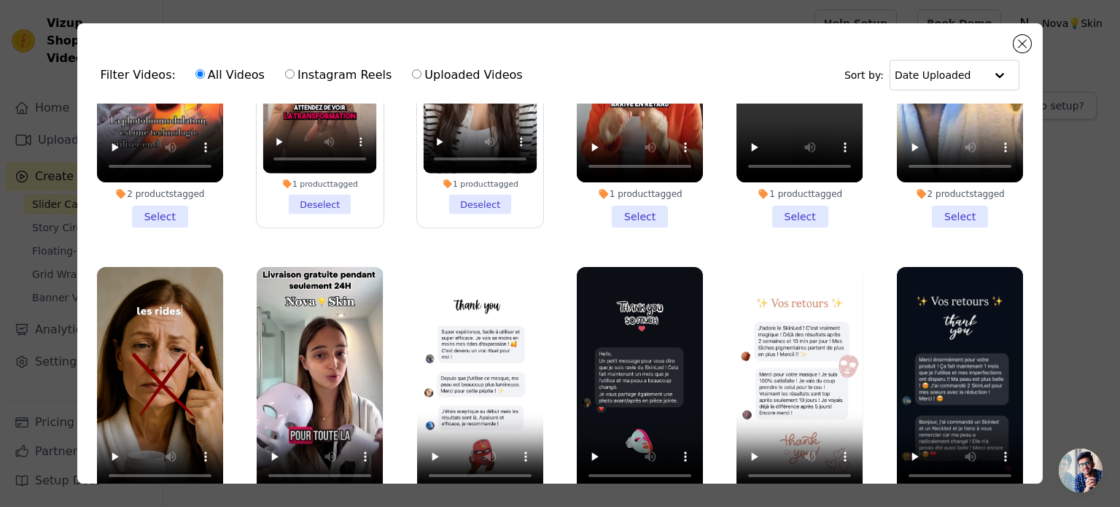
scroll to position [778, 0]
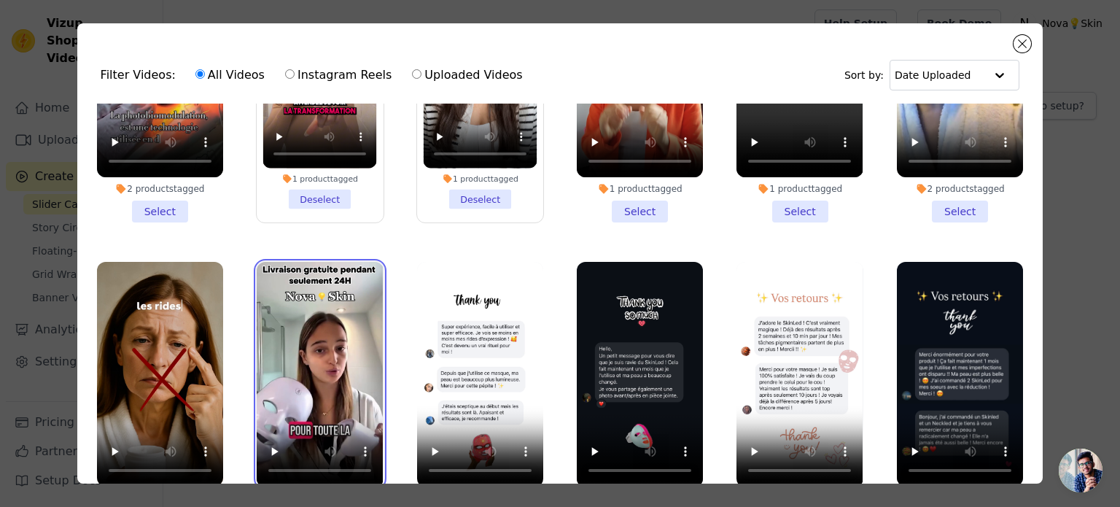
click at [314, 287] on video at bounding box center [320, 374] width 126 height 225
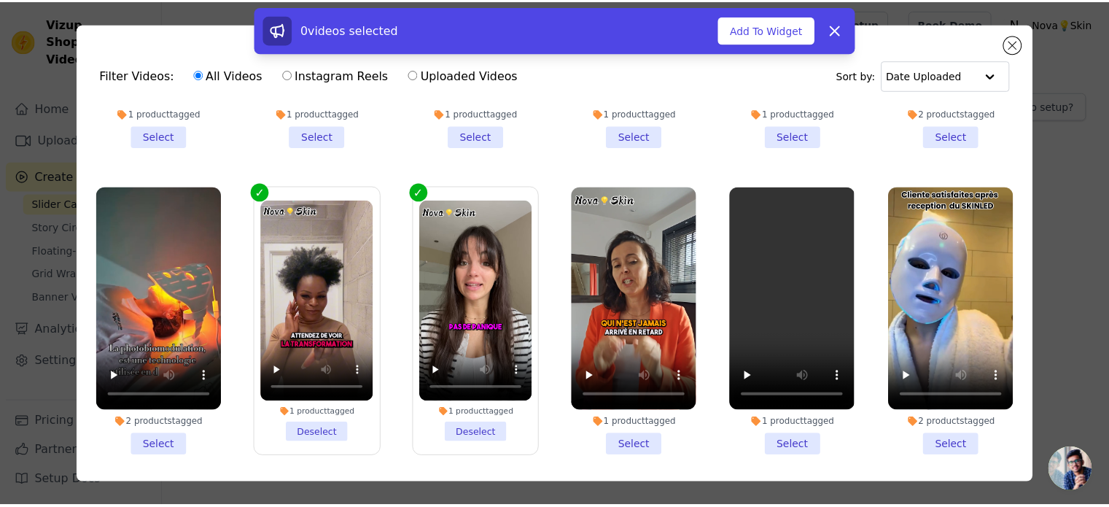
scroll to position [545, 0]
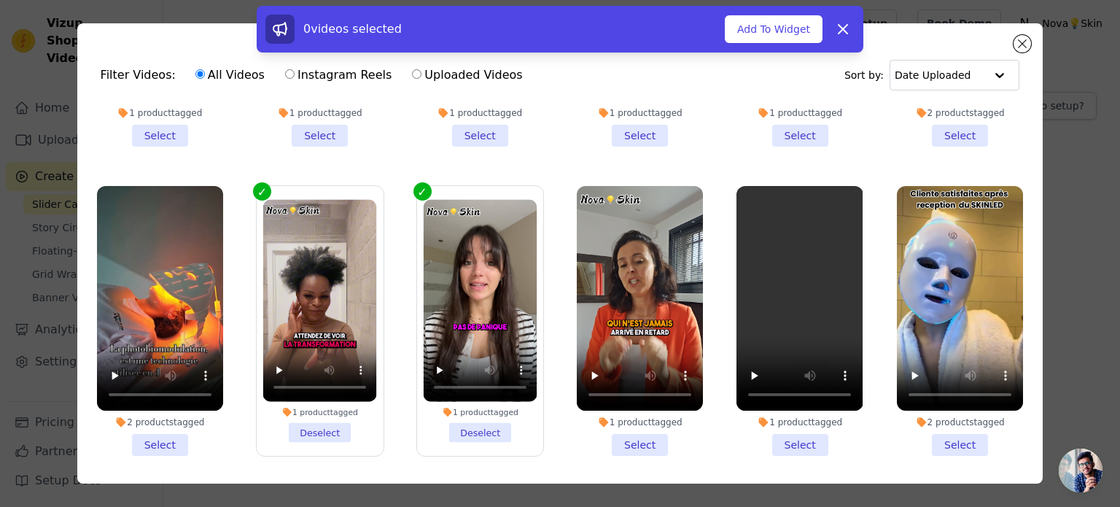
click at [1018, 42] on div "0 videos selected Add To Widget Dismiss" at bounding box center [560, 32] width 1120 height 53
click at [846, 33] on icon at bounding box center [843, 29] width 9 height 9
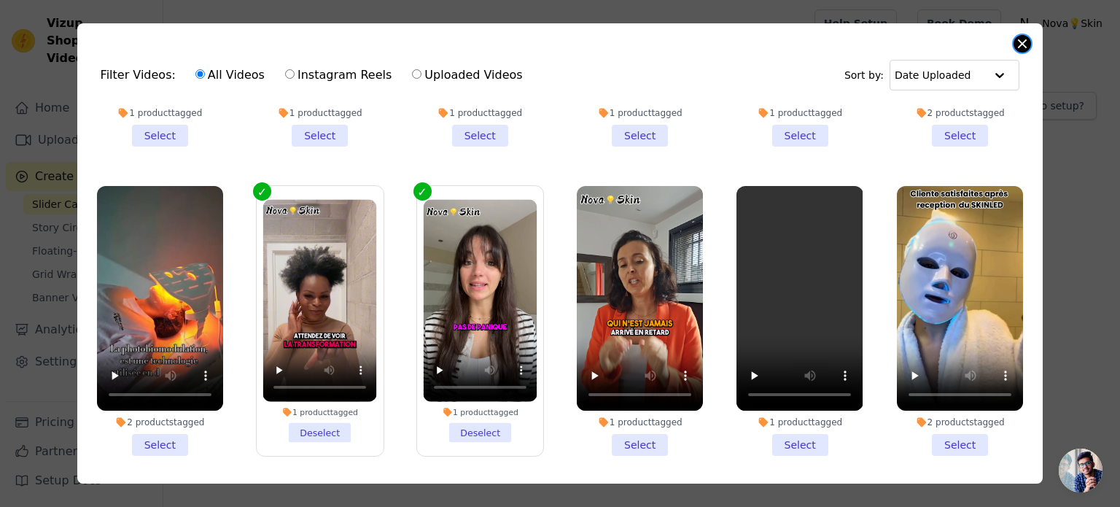
click at [1024, 42] on button "Close modal" at bounding box center [1023, 44] width 18 height 18
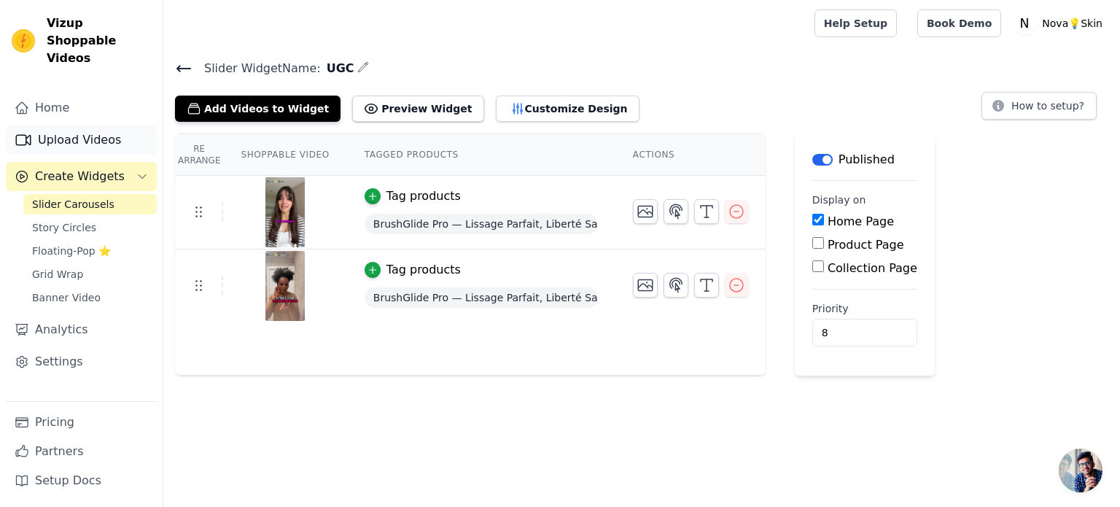
click at [98, 132] on link "Upload Videos" at bounding box center [81, 139] width 151 height 29
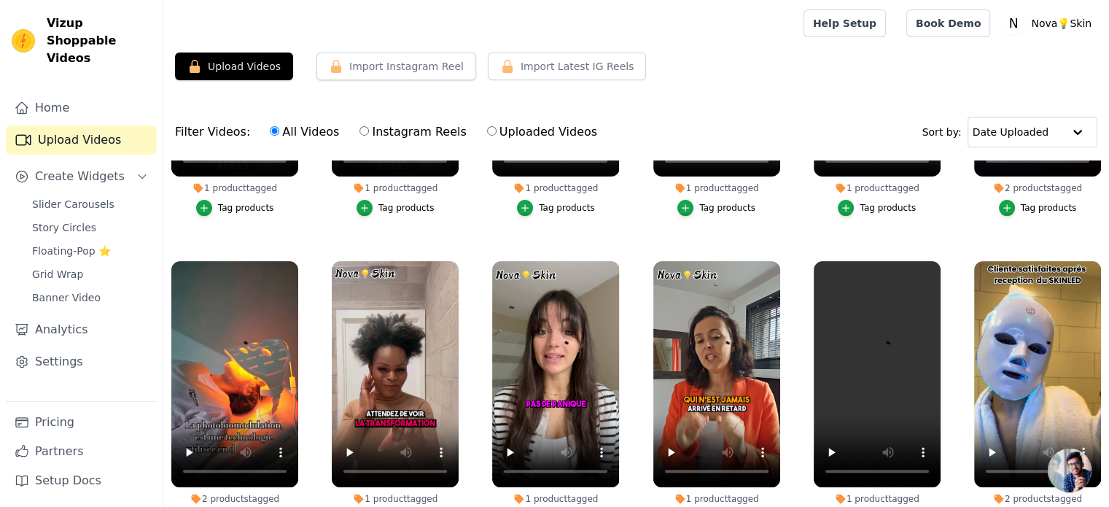
scroll to position [528, 0]
click at [408, 77] on button "Import Instagram Reel" at bounding box center [397, 67] width 160 height 28
click at [500, 70] on icon "button" at bounding box center [507, 66] width 15 height 15
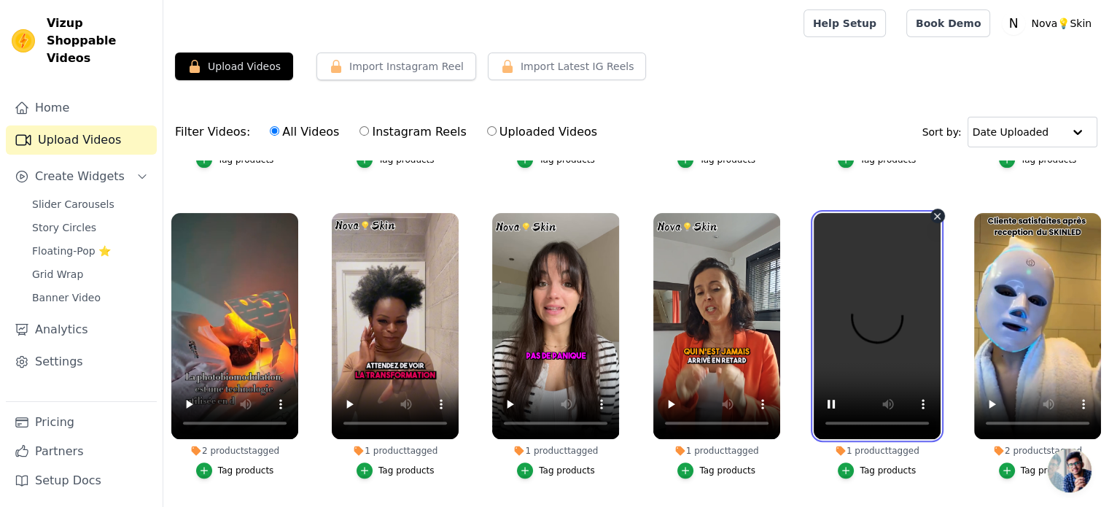
scroll to position [575, 0]
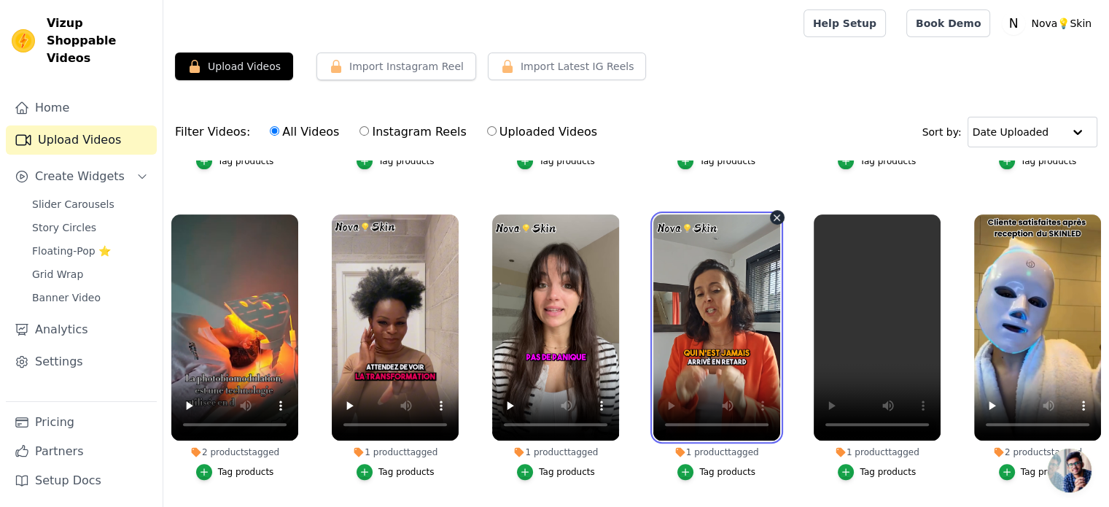
click at [692, 315] on video at bounding box center [716, 327] width 127 height 226
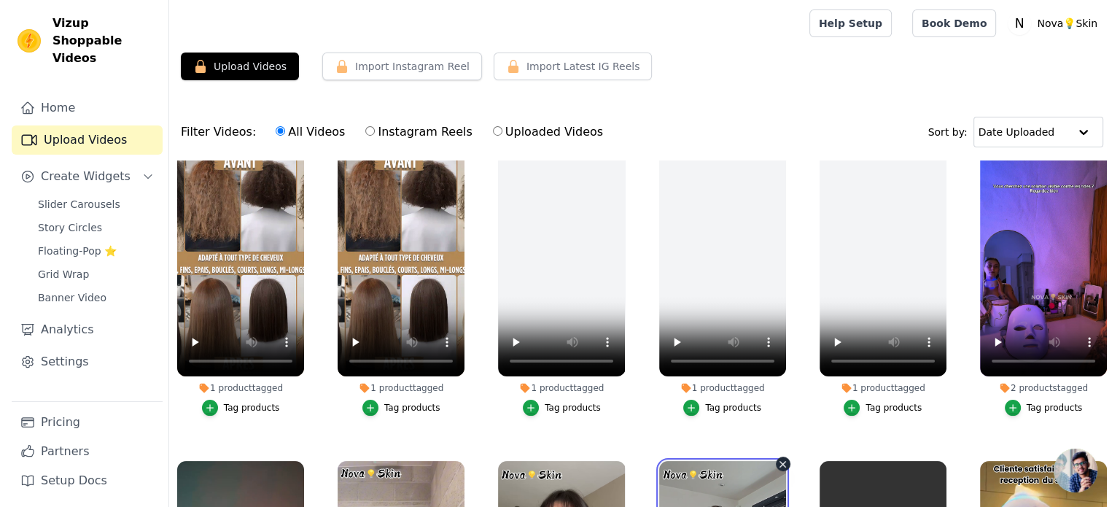
scroll to position [335, 0]
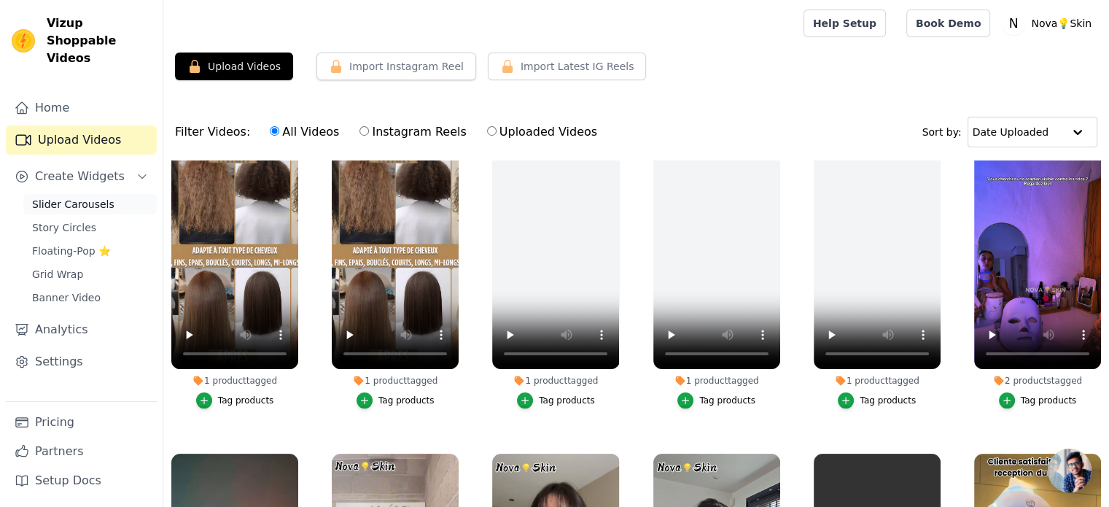
click at [109, 194] on link "Slider Carousels" at bounding box center [89, 204] width 133 height 20
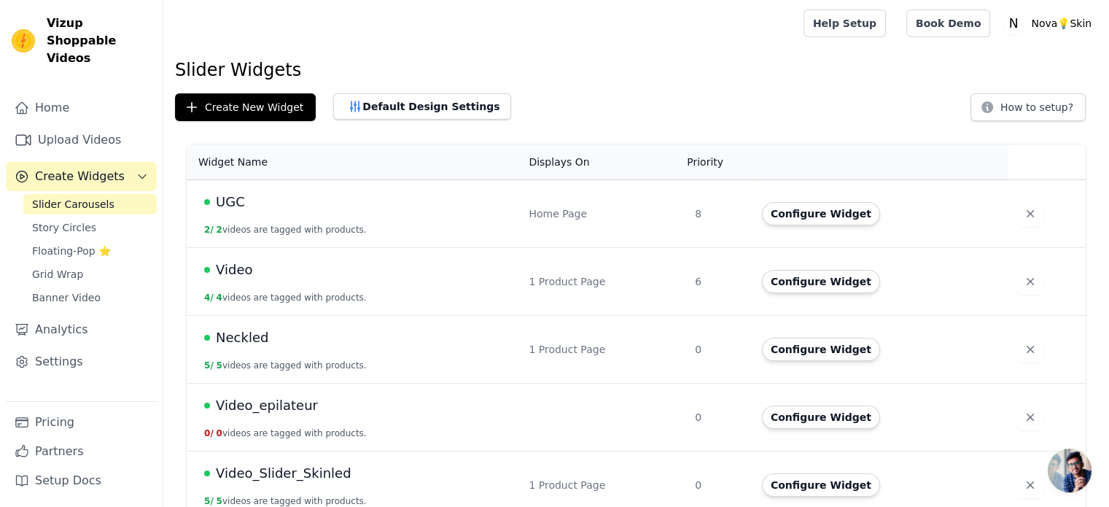
click at [244, 209] on div "UGC" at bounding box center [357, 202] width 307 height 20
click at [786, 207] on button "Configure Widget" at bounding box center [821, 213] width 118 height 23
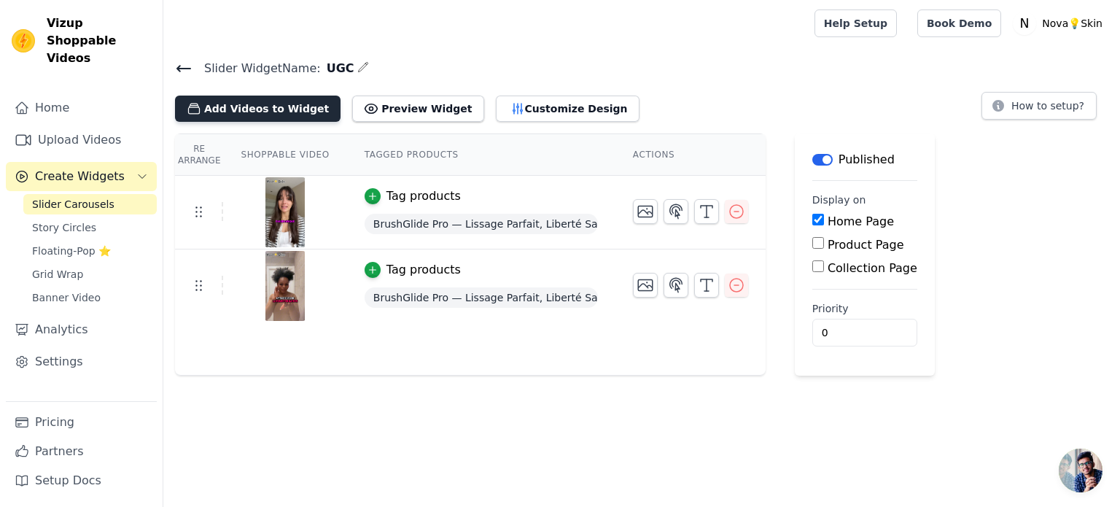
click at [263, 101] on button "Add Videos to Widget" at bounding box center [258, 109] width 166 height 26
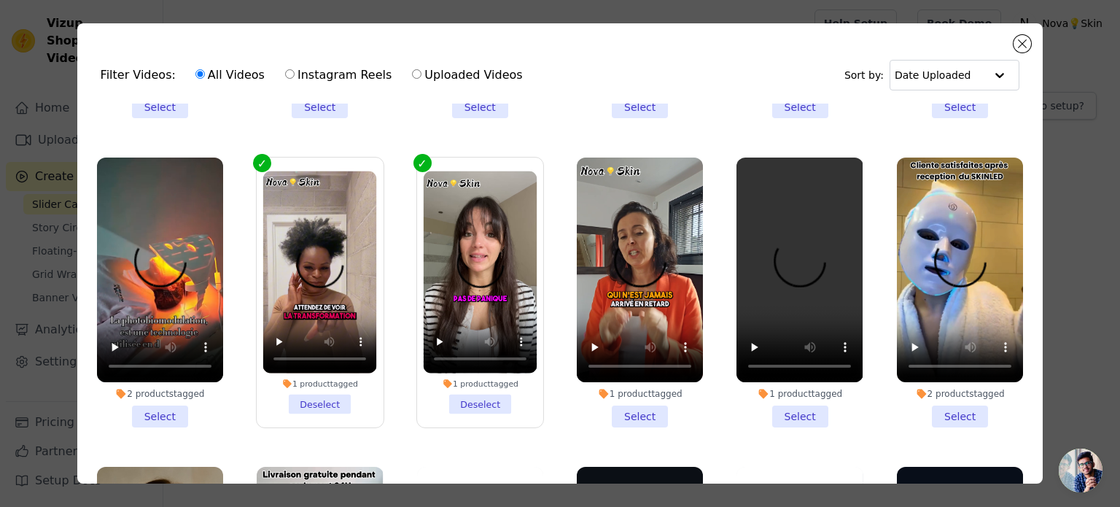
scroll to position [610, 0]
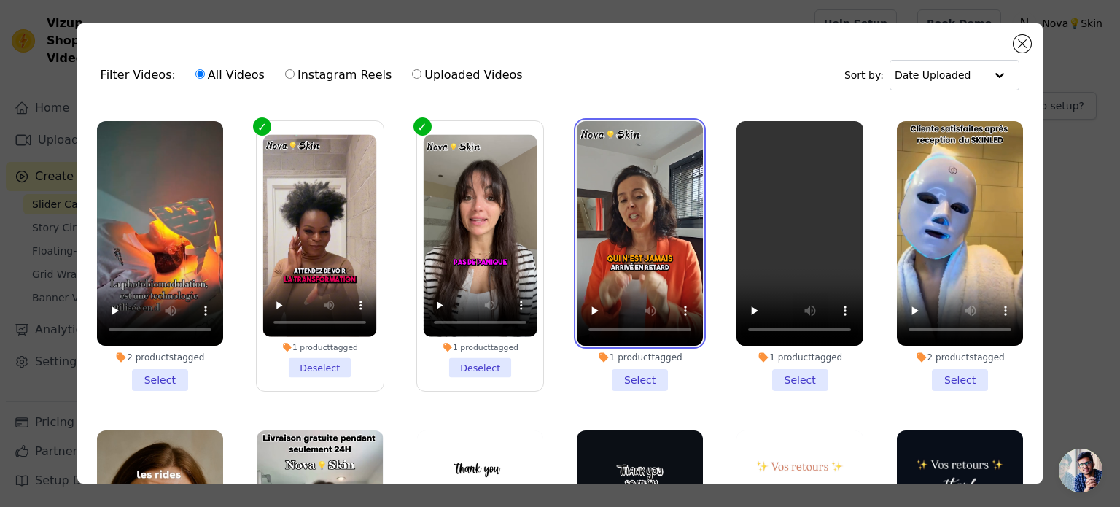
click at [637, 212] on video at bounding box center [640, 233] width 126 height 225
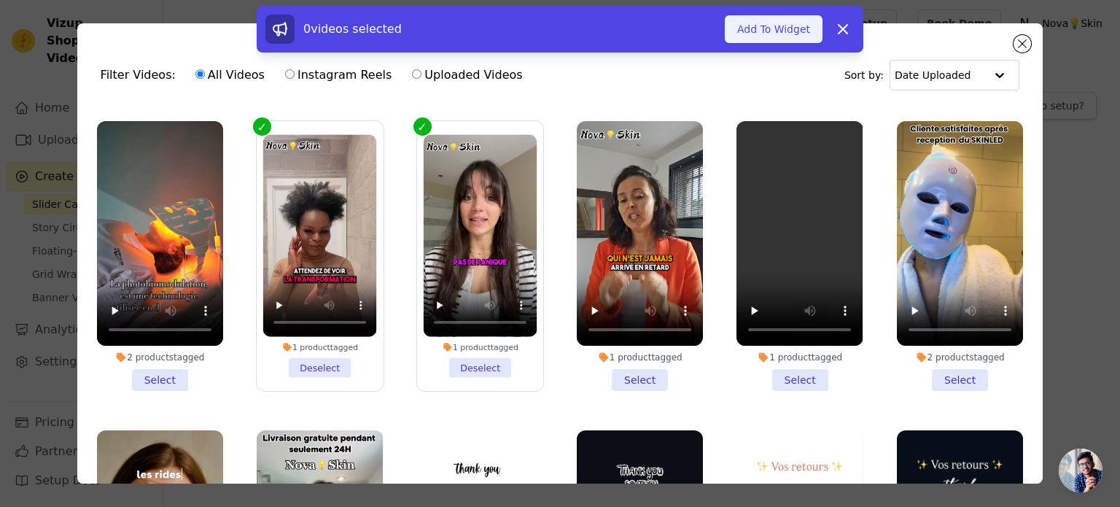
click at [741, 37] on button "Add To Widget" at bounding box center [774, 29] width 98 height 28
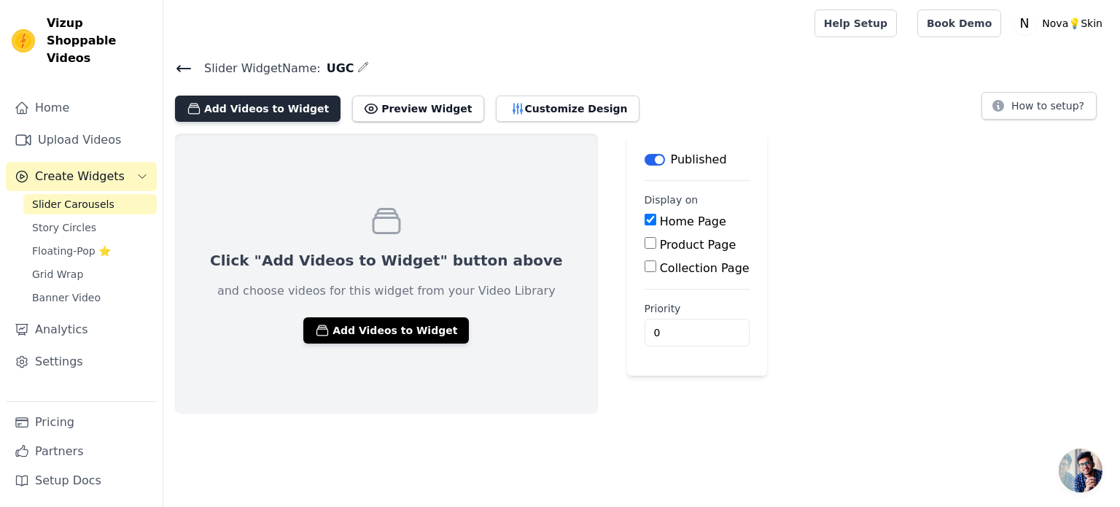
click at [267, 108] on button "Add Videos to Widget" at bounding box center [258, 109] width 166 height 26
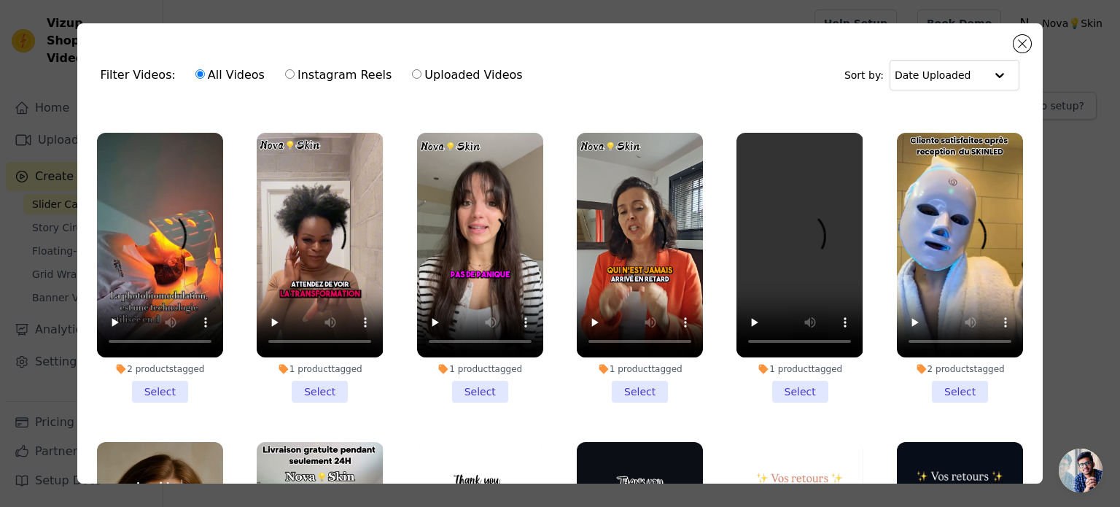
scroll to position [639, 0]
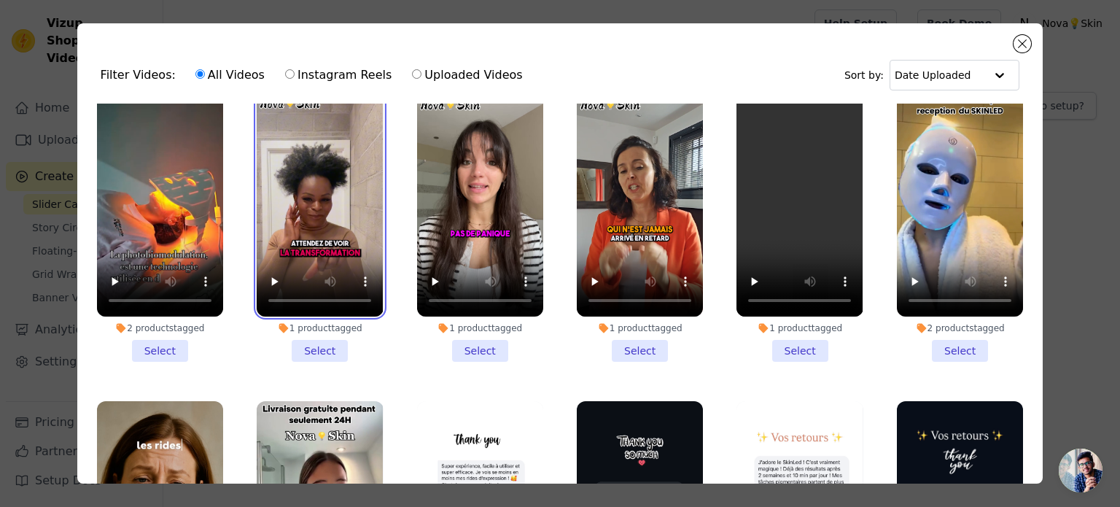
click at [352, 225] on video at bounding box center [320, 204] width 126 height 225
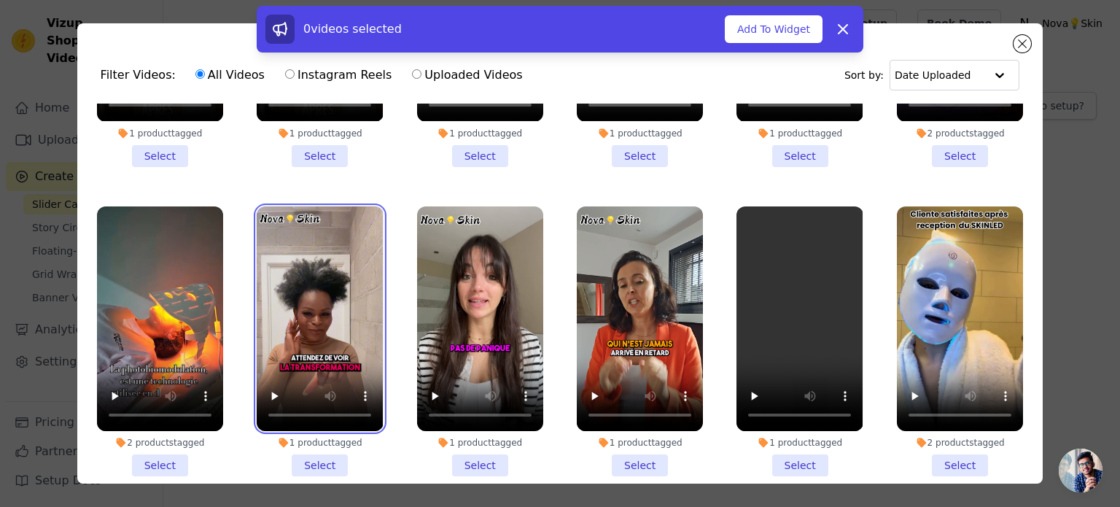
scroll to position [540, 0]
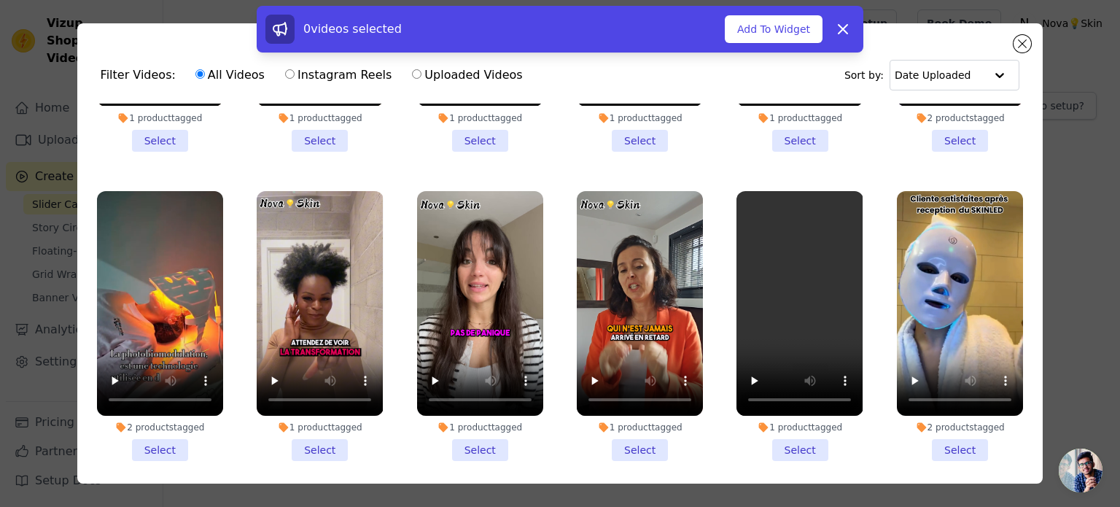
click at [332, 443] on li "1 product tagged Select" at bounding box center [320, 326] width 126 height 270
click at [0, 0] on input "1 product tagged Select" at bounding box center [0, 0] width 0 height 0
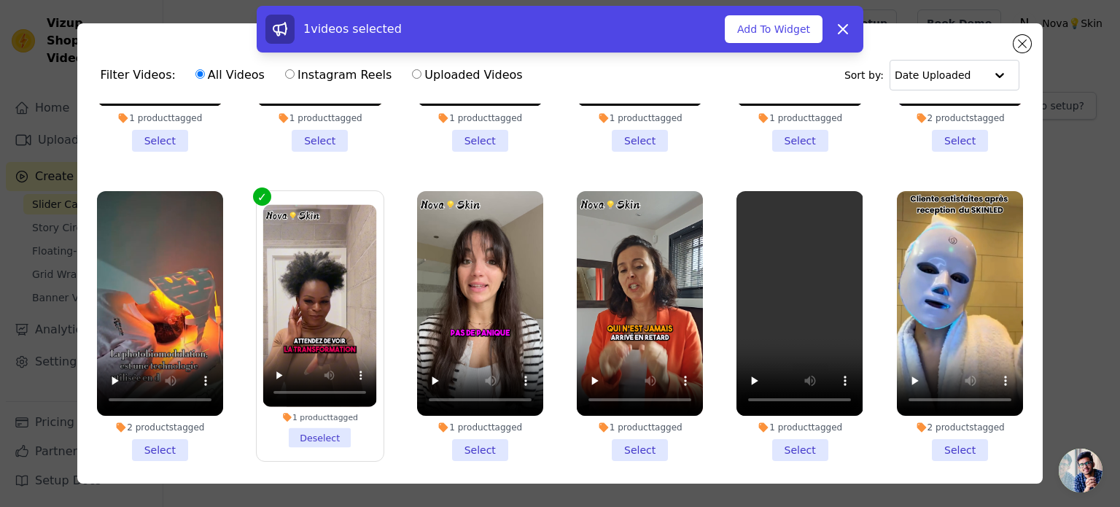
click at [465, 431] on li "1 product tagged Select" at bounding box center [480, 326] width 126 height 270
click at [0, 0] on input "1 product tagged Select" at bounding box center [0, 0] width 0 height 0
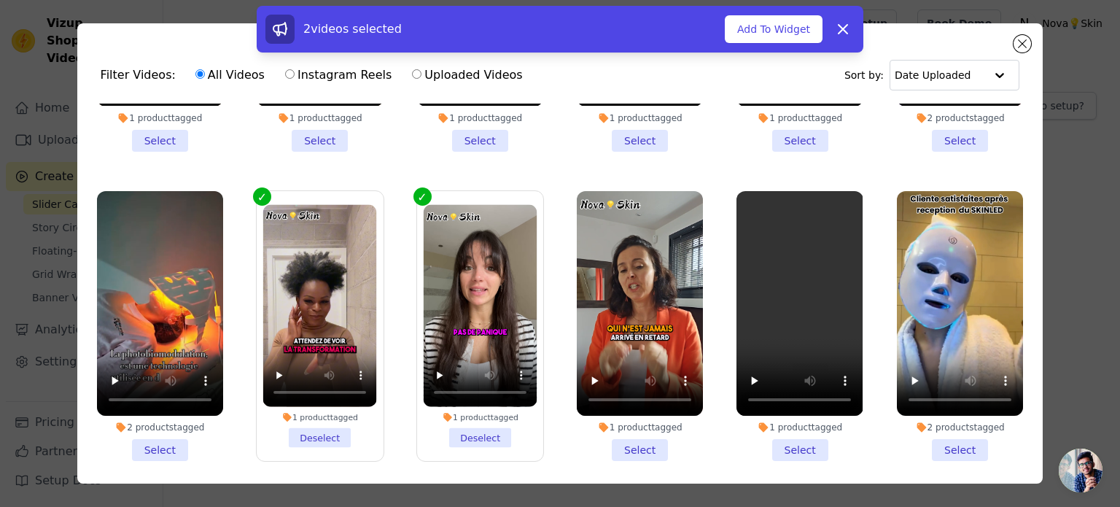
click at [628, 437] on li "1 product tagged Select" at bounding box center [640, 326] width 126 height 270
click at [0, 0] on input "1 product tagged Select" at bounding box center [0, 0] width 0 height 0
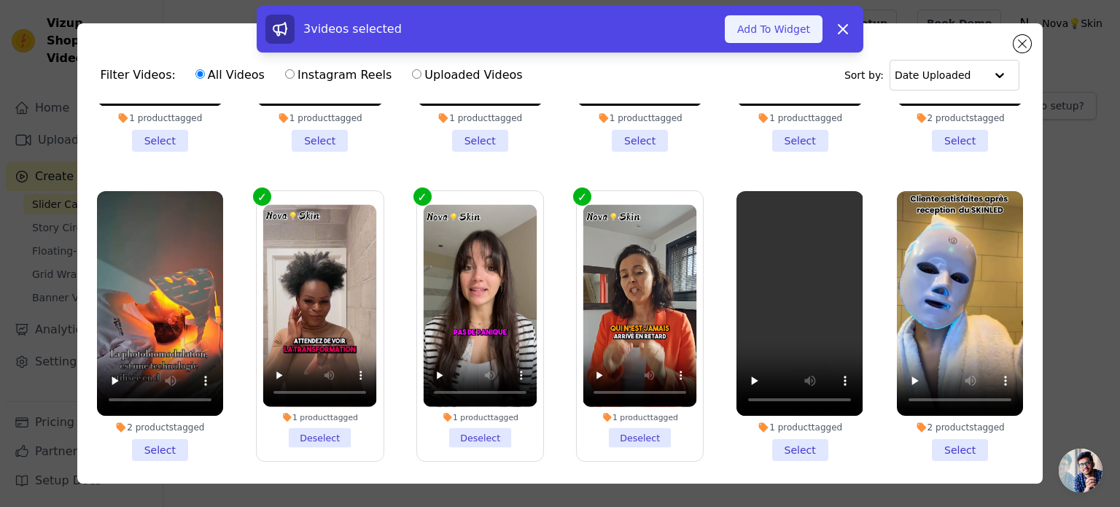
click at [777, 26] on button "Add To Widget" at bounding box center [774, 29] width 98 height 28
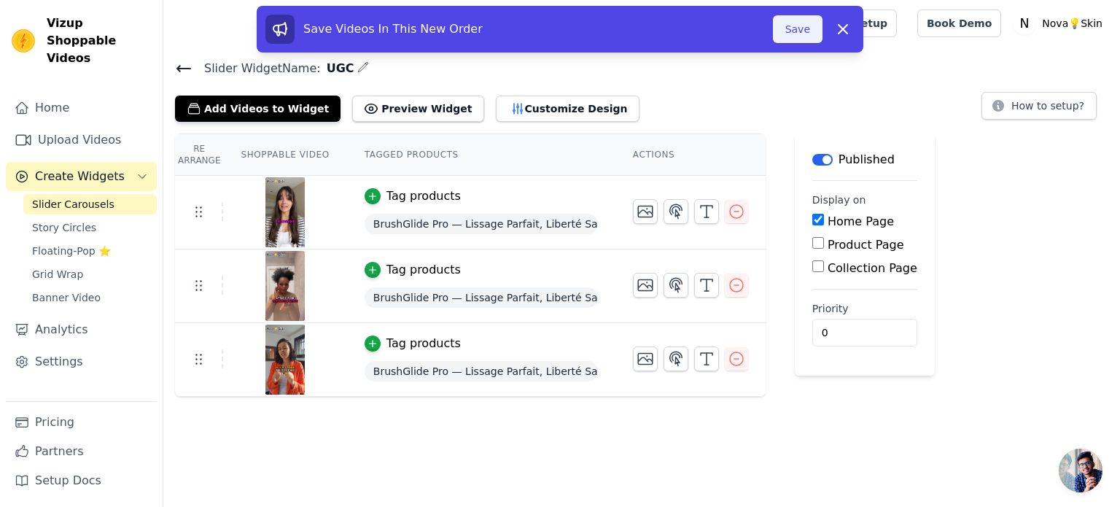
click at [791, 32] on button "Save" at bounding box center [798, 29] width 50 height 28
click at [792, 28] on button "Save" at bounding box center [798, 29] width 50 height 28
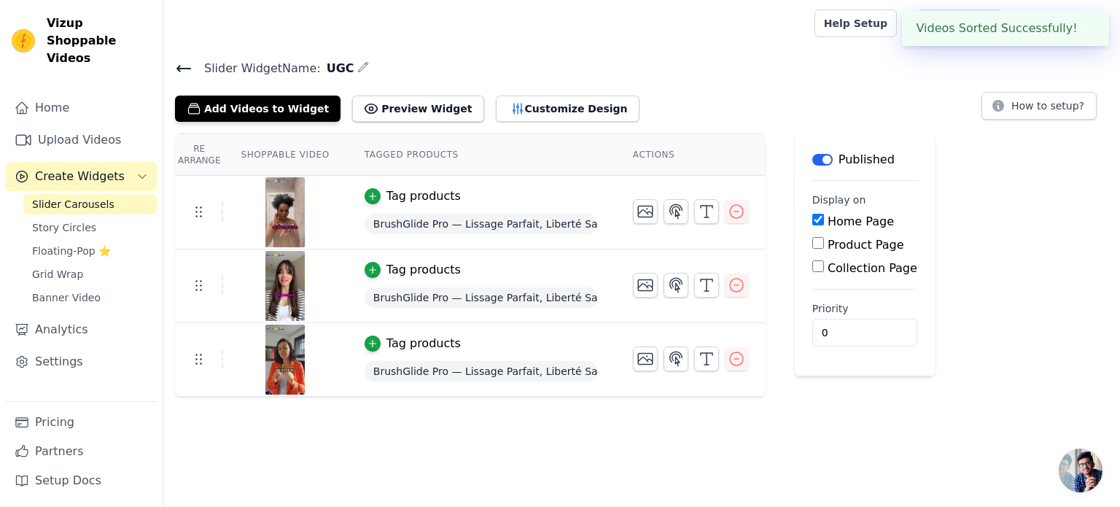
click at [792, 28] on div "Open sidebar Help Setup Book Demo Open user menu N Nova💡Skin Settings Help Docs…" at bounding box center [560, 198] width 1120 height 397
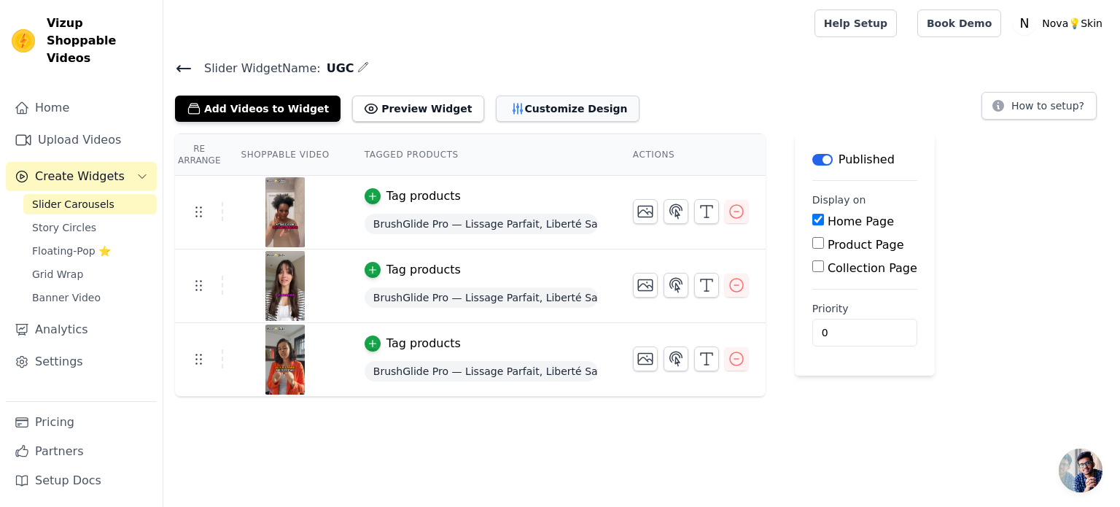
click at [519, 115] on button "Customize Design" at bounding box center [568, 109] width 144 height 26
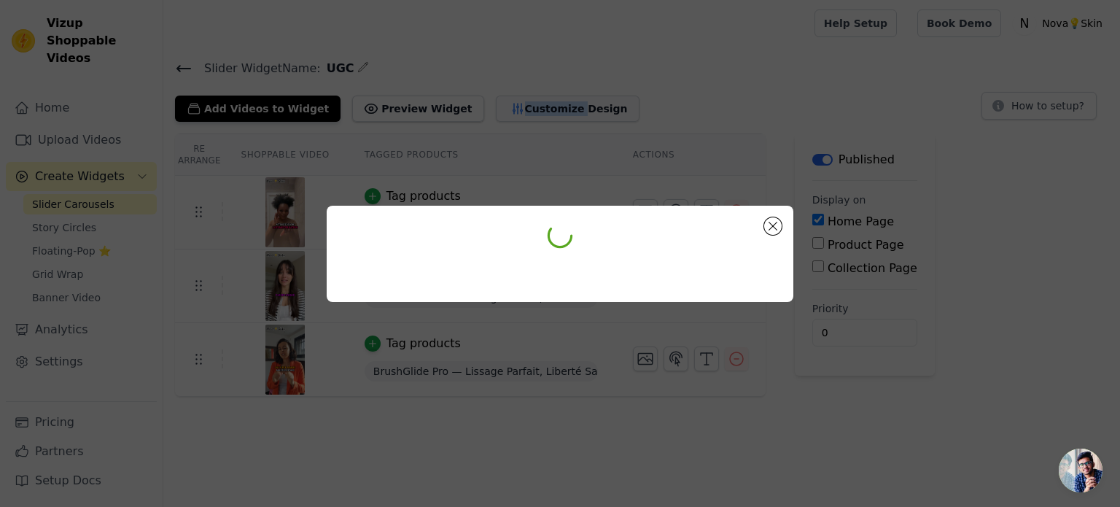
click at [519, 115] on div at bounding box center [560, 253] width 1120 height 507
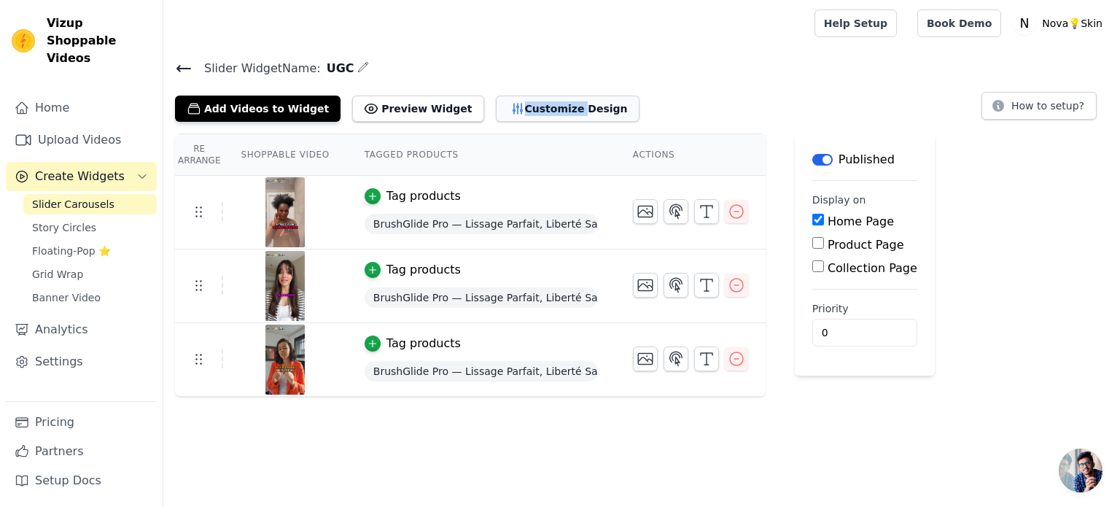
click at [519, 115] on button "Customize Design" at bounding box center [568, 109] width 144 height 26
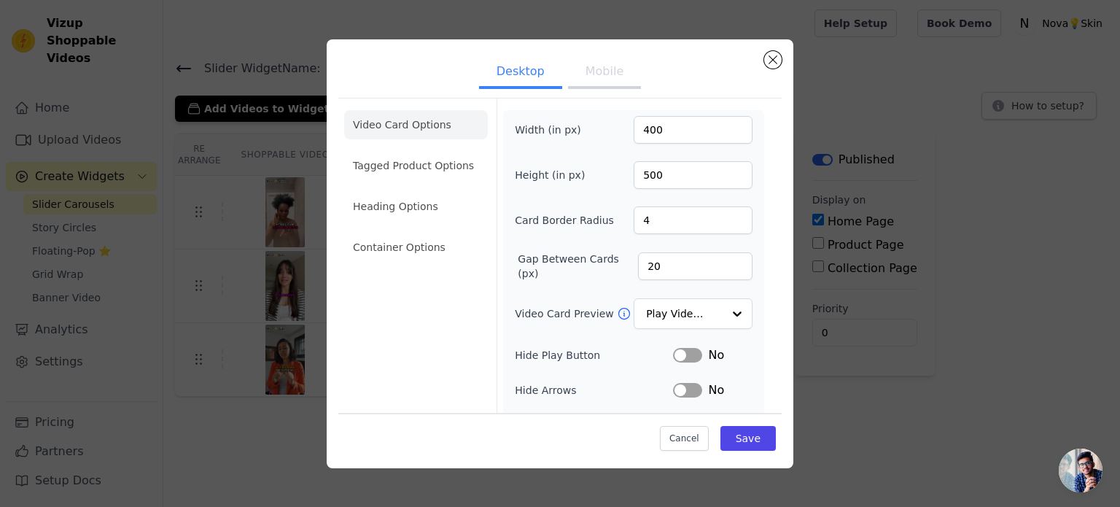
click at [624, 74] on button "Mobile" at bounding box center [604, 73] width 73 height 32
drag, startPoint x: 660, startPoint y: 259, endPoint x: 625, endPoint y: 262, distance: 35.1
click at [625, 262] on div "Gap Between Cards (px) 12" at bounding box center [634, 266] width 238 height 29
type input "20"
click at [687, 305] on input "Video Card Preview" at bounding box center [684, 314] width 75 height 29
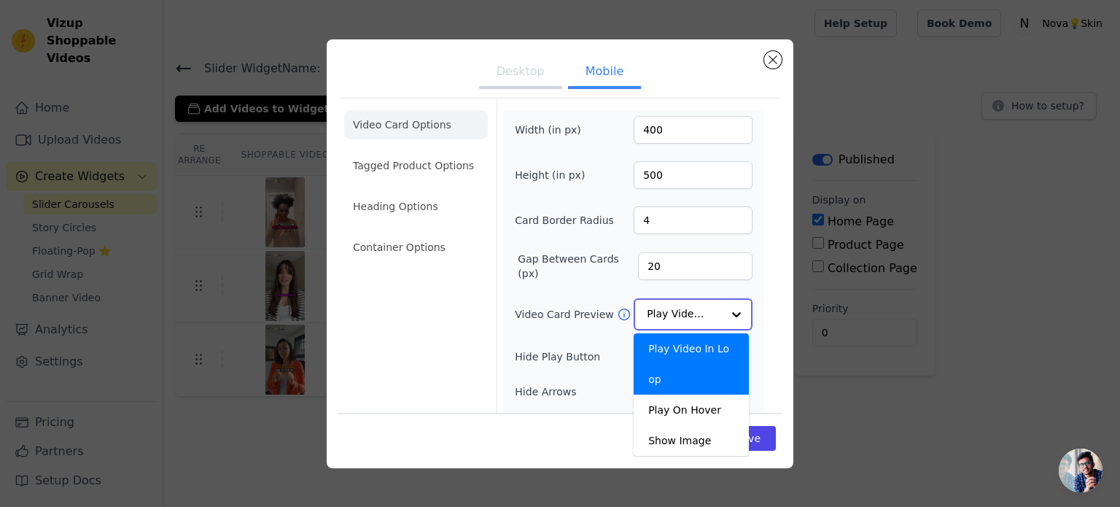
click at [687, 305] on input "Video Card Preview" at bounding box center [684, 314] width 75 height 29
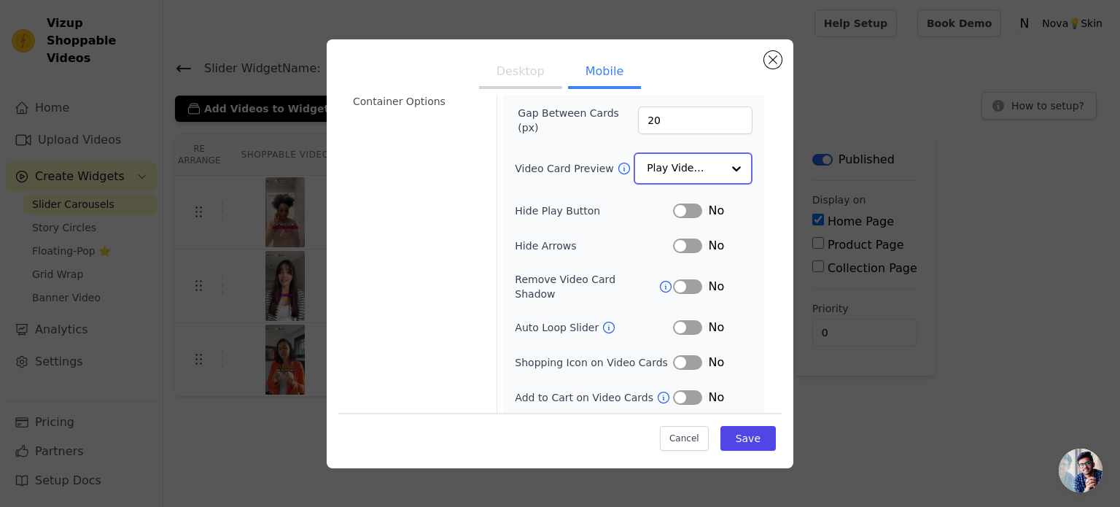
scroll to position [146, 0]
click at [685, 319] on button "Label" at bounding box center [687, 326] width 29 height 15
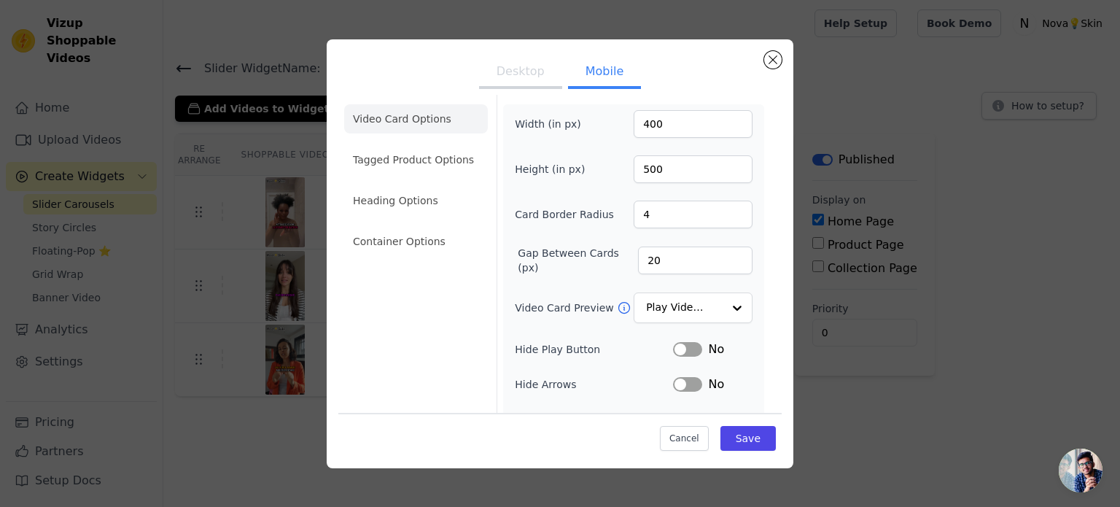
scroll to position [5, 0]
click at [407, 228] on li "Tagged Product Options" at bounding box center [416, 242] width 144 height 29
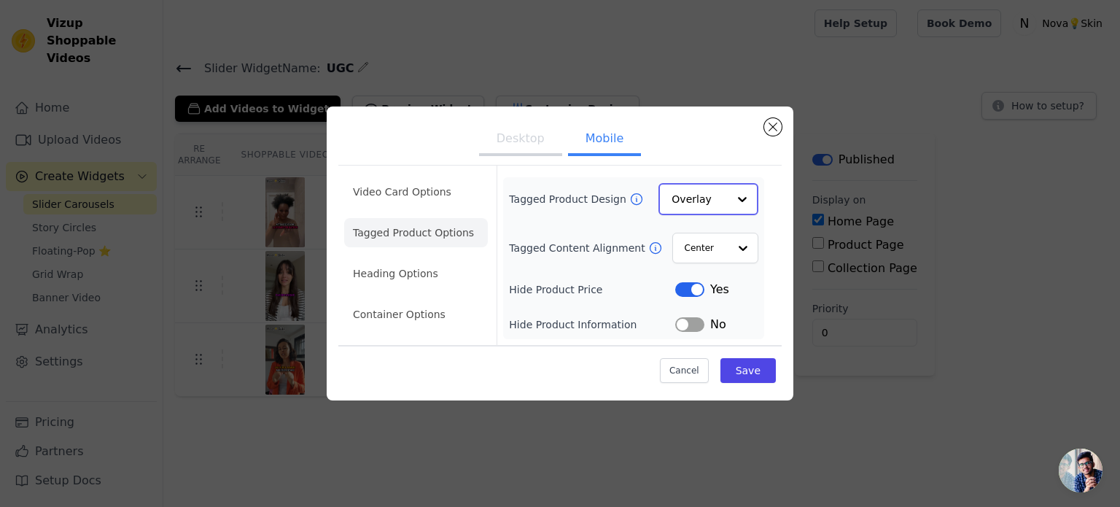
click at [694, 205] on input "Tagged Product Design" at bounding box center [700, 199] width 56 height 29
click at [720, 250] on input "Tagged Content Alignment" at bounding box center [706, 247] width 44 height 29
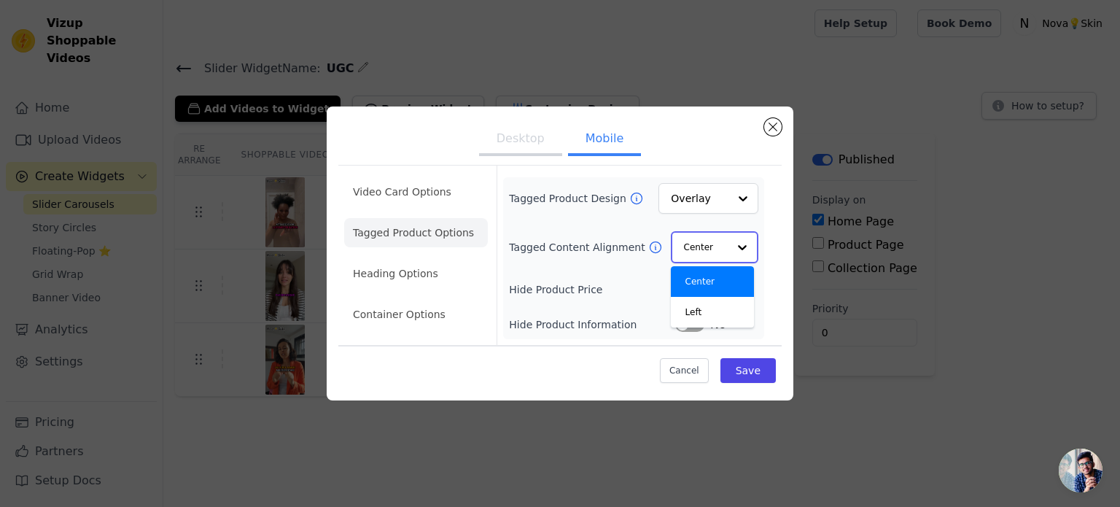
click at [720, 250] on input "Tagged Content Alignment" at bounding box center [706, 247] width 44 height 29
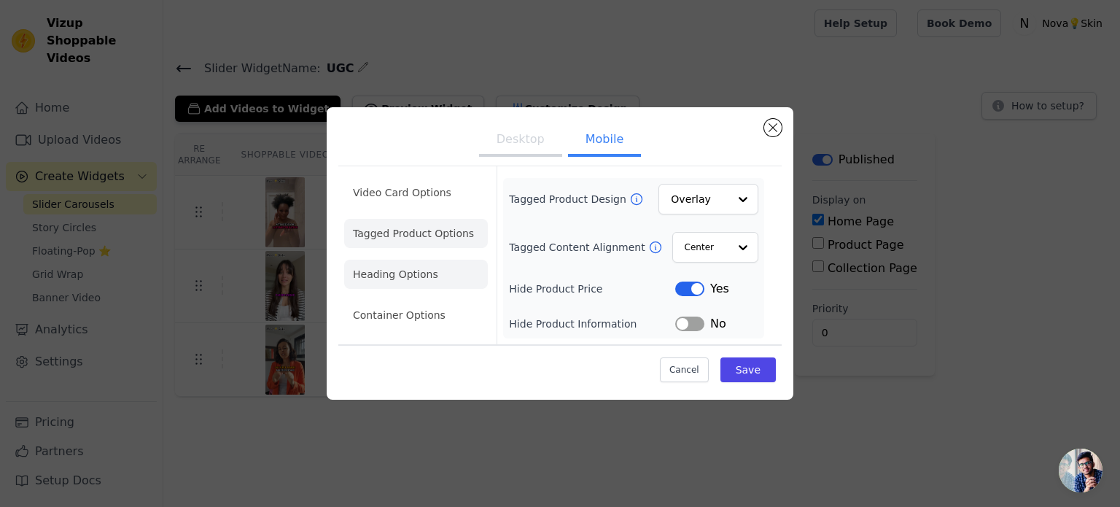
click at [438, 278] on li "Heading Options" at bounding box center [416, 274] width 144 height 29
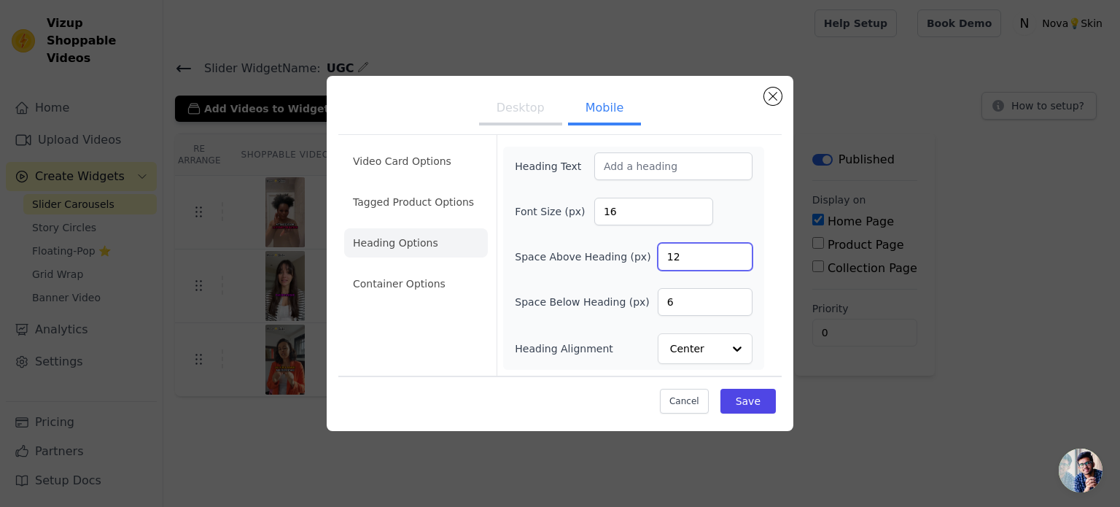
drag, startPoint x: 678, startPoint y: 261, endPoint x: 659, endPoint y: 262, distance: 19.7
click at [659, 262] on input "12" at bounding box center [705, 257] width 95 height 28
type input "16"
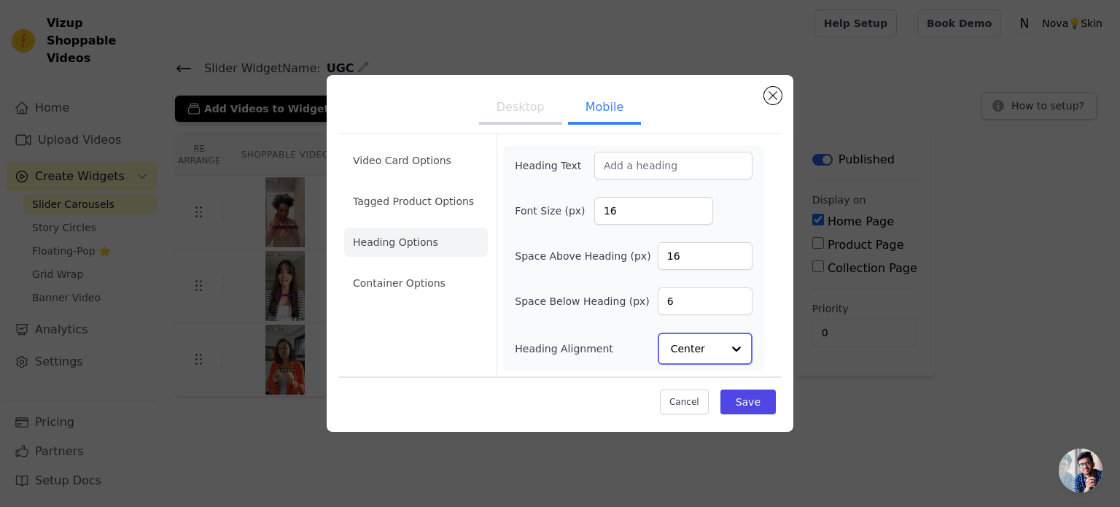
click at [717, 341] on input "Heading Alignment" at bounding box center [696, 348] width 51 height 29
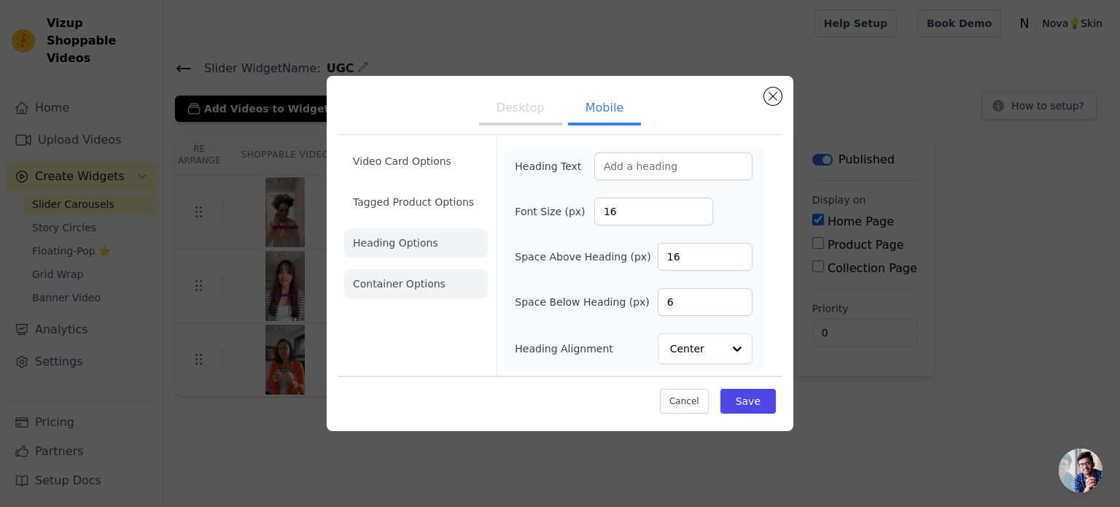
click at [461, 286] on li "Container Options" at bounding box center [416, 283] width 144 height 29
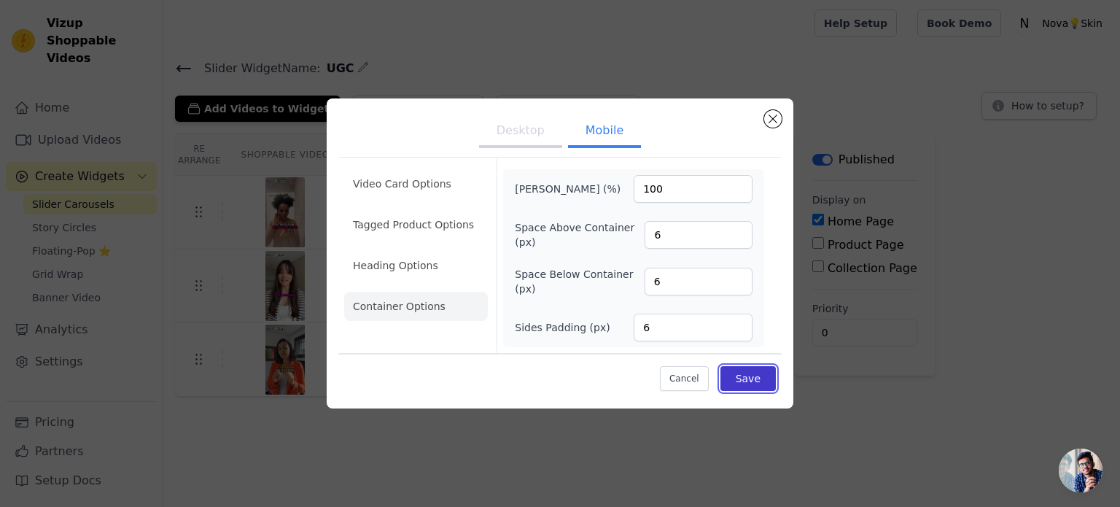
click at [741, 372] on button "Save" at bounding box center [748, 378] width 55 height 25
